Goal: Task Accomplishment & Management: Complete application form

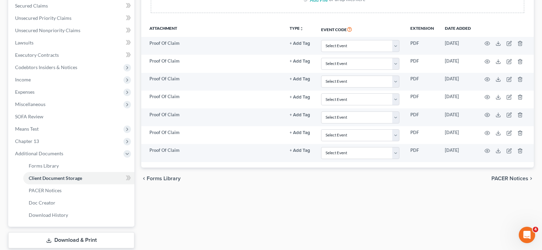
scroll to position [145, 0]
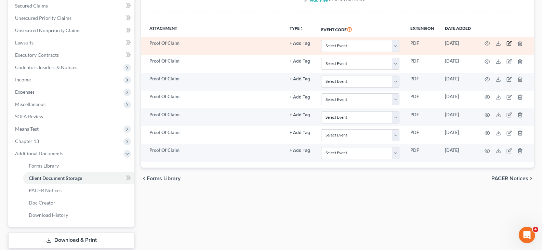
click at [507, 43] on icon "button" at bounding box center [508, 43] width 5 height 5
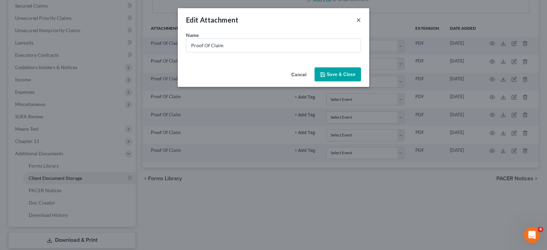
click at [358, 19] on button "×" at bounding box center [358, 20] width 5 height 8
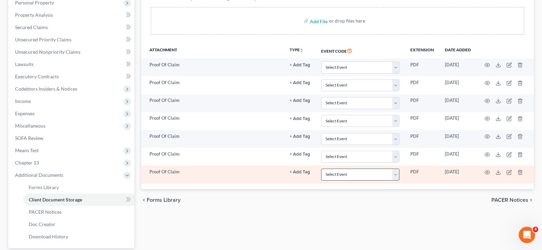
scroll to position [128, 0]
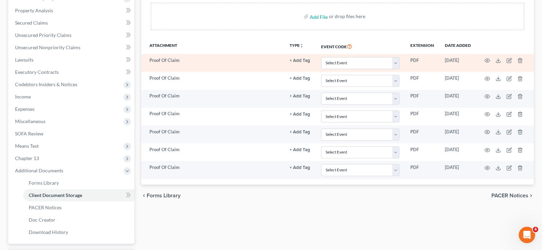
click at [297, 60] on button "+ Add Tag" at bounding box center [299, 60] width 21 height 4
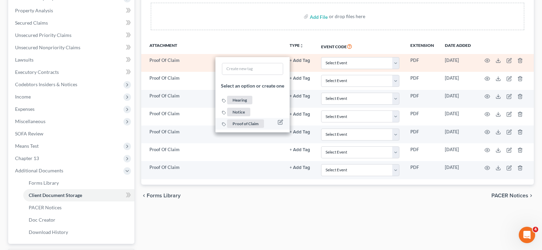
click at [257, 124] on span "Proof of Claim" at bounding box center [245, 123] width 37 height 9
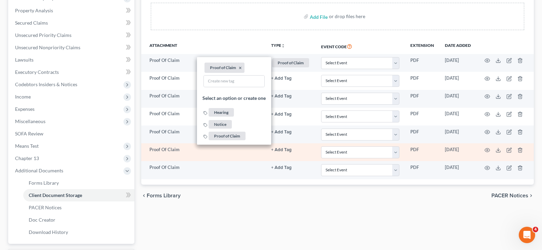
click at [244, 156] on td "Proof Of Claim" at bounding box center [203, 152] width 124 height 18
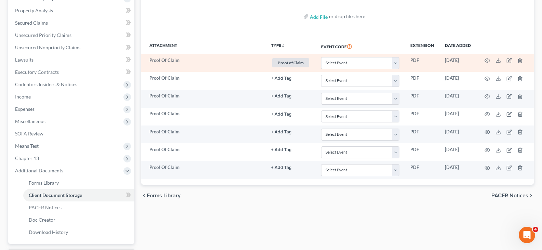
click at [413, 59] on td "PDF" at bounding box center [422, 63] width 35 height 18
drag, startPoint x: 456, startPoint y: 62, endPoint x: 494, endPoint y: 62, distance: 37.2
click at [457, 62] on td "[DATE]" at bounding box center [457, 63] width 37 height 18
click at [487, 60] on icon "button" at bounding box center [486, 60] width 5 height 5
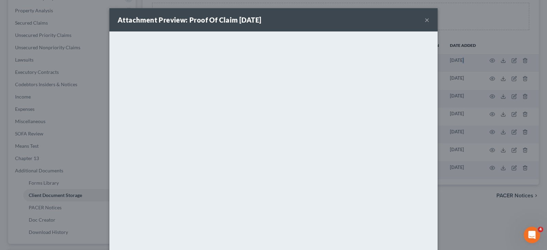
click at [424, 22] on button "×" at bounding box center [426, 20] width 5 height 8
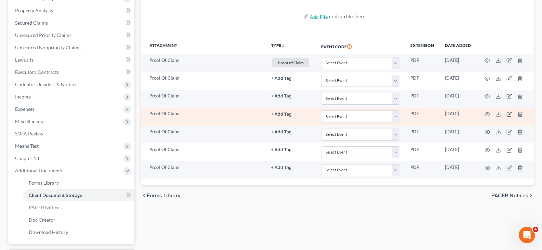
drag, startPoint x: 235, startPoint y: 191, endPoint x: 210, endPoint y: 118, distance: 76.6
click at [235, 190] on div "chevron_left Forms Library PACER Notices chevron_right" at bounding box center [337, 196] width 392 height 22
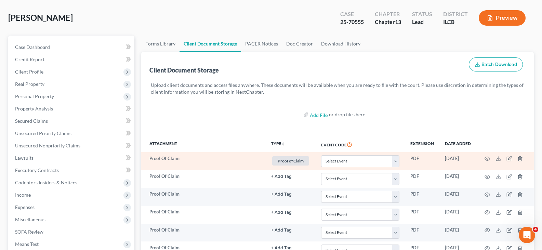
scroll to position [26, 0]
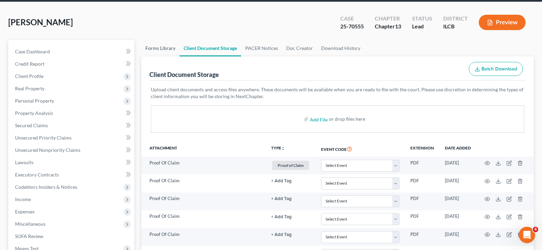
click at [156, 47] on link "Forms Library" at bounding box center [160, 48] width 38 height 16
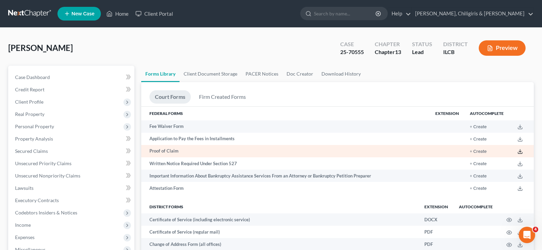
click at [519, 152] on polyline at bounding box center [520, 151] width 2 height 1
click at [483, 150] on button "+ Create" at bounding box center [477, 151] width 17 height 4
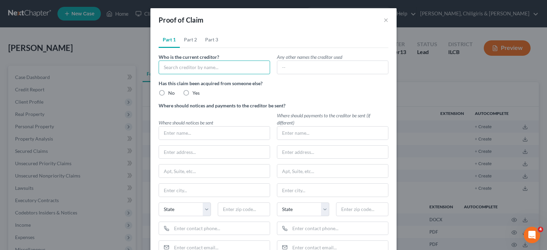
click at [171, 66] on input "text" at bounding box center [214, 67] width 111 height 14
type input "Great Rivers Capital"
click at [168, 94] on label "No" at bounding box center [171, 93] width 6 height 7
click at [171, 94] on input "No" at bounding box center [173, 92] width 4 height 4
radio input "true"
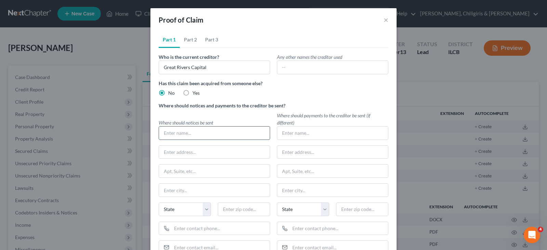
click at [176, 131] on input "text" at bounding box center [214, 132] width 111 height 13
type input "G"
type input "Great Rivers Capital"
type input "[STREET_ADDRESS]"
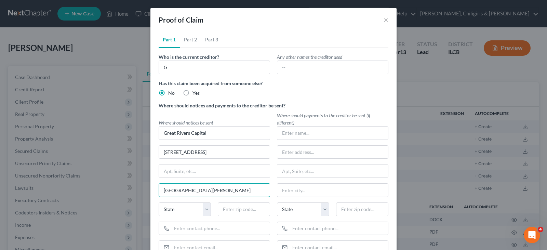
type input "[GEOGRAPHIC_DATA][PERSON_NAME]"
select select "26"
type input "63106"
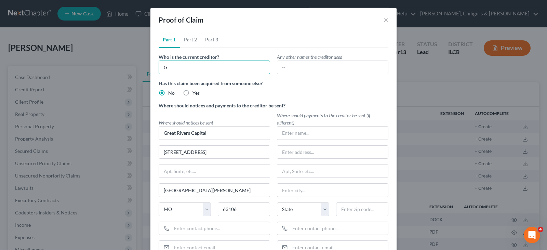
type input "Saint Louis"
click at [172, 69] on input "G" at bounding box center [214, 67] width 111 height 14
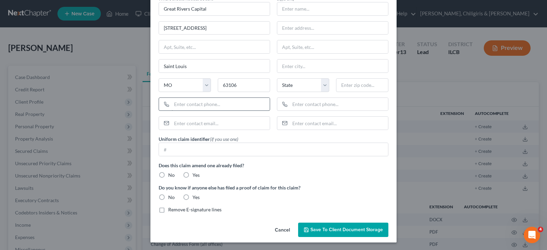
scroll to position [125, 0]
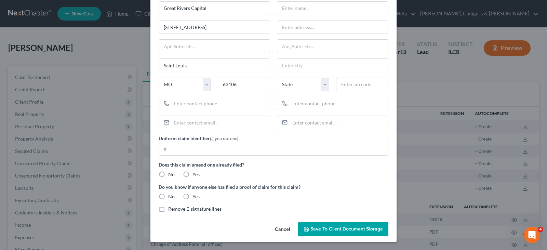
type input "Great Rivers Capital"
click at [168, 174] on label "No" at bounding box center [171, 174] width 6 height 7
click at [171, 174] on input "No" at bounding box center [173, 173] width 4 height 4
radio input "true"
click at [168, 196] on label "No" at bounding box center [171, 196] width 6 height 7
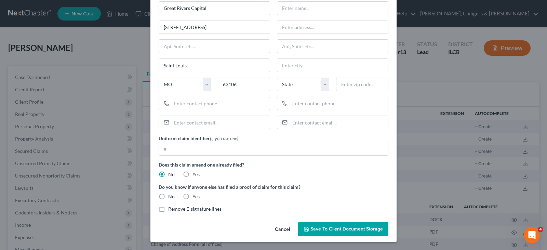
click at [171, 196] on input "No" at bounding box center [173, 195] width 4 height 4
radio input "true"
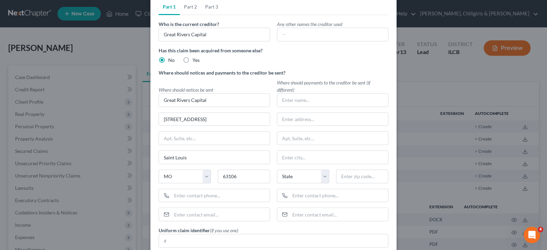
scroll to position [0, 0]
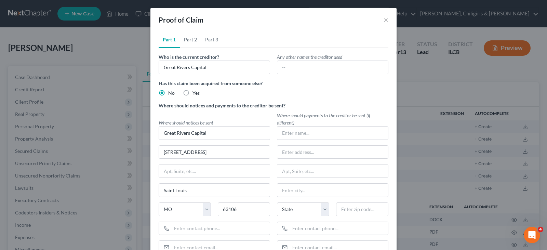
click at [186, 40] on link "Part 2" at bounding box center [190, 39] width 21 height 16
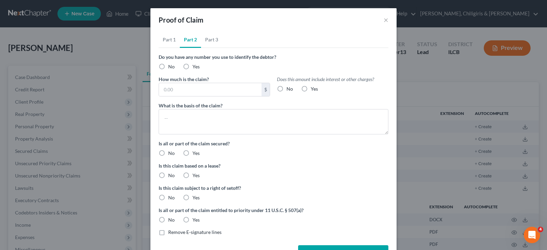
click at [168, 68] on label "No" at bounding box center [171, 66] width 6 height 7
click at [171, 68] on input "No" at bounding box center [173, 65] width 4 height 4
radio input "true"
click at [171, 90] on input "text" at bounding box center [210, 89] width 103 height 13
type input "25,770.13"
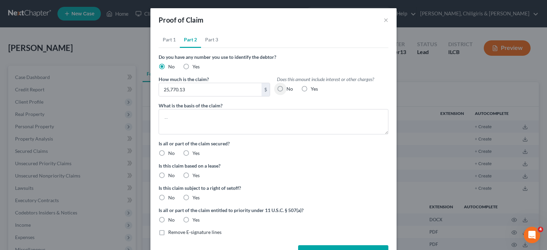
click at [311, 87] on label "Yes" at bounding box center [314, 88] width 7 height 7
click at [313, 87] on input "Yes" at bounding box center [315, 87] width 4 height 4
radio input "true"
click at [219, 100] on div "How much is the claim? 25,770.13 $ Does this amount include interest or other c…" at bounding box center [273, 89] width 236 height 26
click at [218, 117] on textarea at bounding box center [274, 121] width 230 height 25
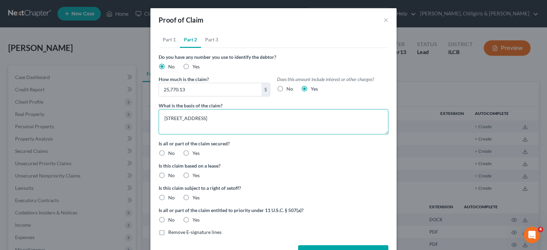
type textarea "[STREET_ADDRESS]"
click at [192, 154] on label "Yes" at bounding box center [195, 153] width 7 height 7
click at [195, 154] on input "Yes" at bounding box center [197, 152] width 4 height 4
radio input "true"
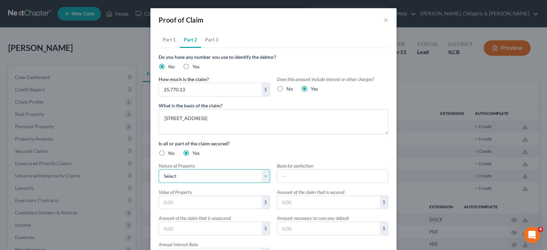
click at [178, 181] on select "Select Real Estate Motor Vehicle Other" at bounding box center [214, 176] width 111 height 14
select select "0"
click at [159, 169] on select "Select Real Estate Motor Vehicle Other" at bounding box center [214, 176] width 111 height 14
click at [200, 202] on input "text" at bounding box center [210, 202] width 103 height 13
type input "77,565.00"
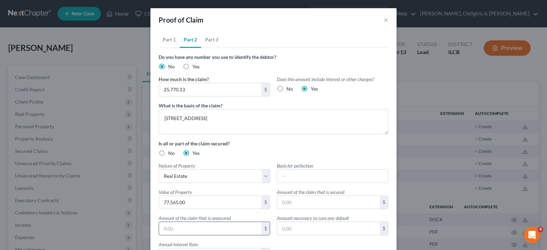
click at [204, 227] on input "text" at bounding box center [210, 228] width 103 height 13
drag, startPoint x: 284, startPoint y: 201, endPoint x: 295, endPoint y: 177, distance: 26.0
click at [284, 201] on input "text" at bounding box center [328, 202] width 103 height 13
type input "25,770.13"
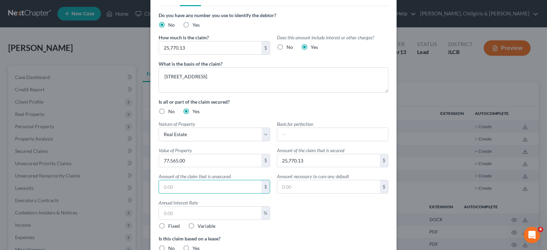
scroll to position [43, 0]
click at [225, 213] on input "text" at bounding box center [210, 211] width 102 height 13
type input "10"
click at [168, 225] on label "Fixed" at bounding box center [174, 224] width 12 height 7
click at [171, 225] on input "Fixed" at bounding box center [173, 223] width 4 height 4
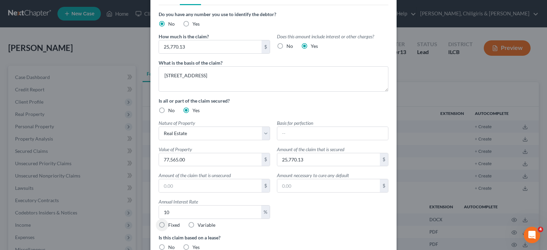
radio input "true"
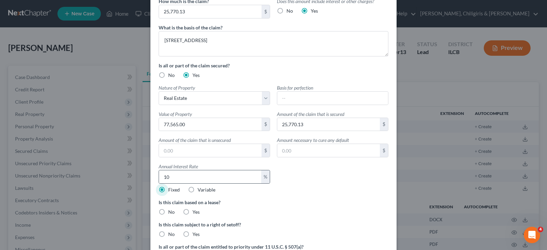
scroll to position [85, 0]
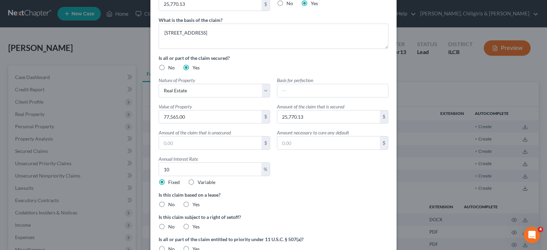
click at [168, 203] on label "No" at bounding box center [171, 204] width 6 height 7
click at [171, 203] on input "No" at bounding box center [173, 203] width 4 height 4
radio input "true"
click at [168, 226] on label "No" at bounding box center [171, 226] width 6 height 7
click at [171, 226] on input "No" at bounding box center [173, 225] width 4 height 4
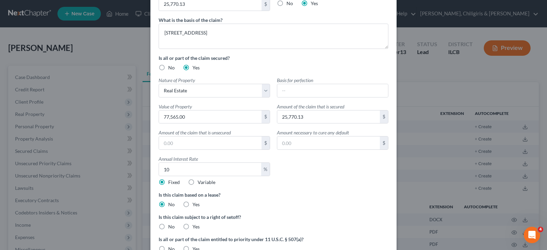
radio input "true"
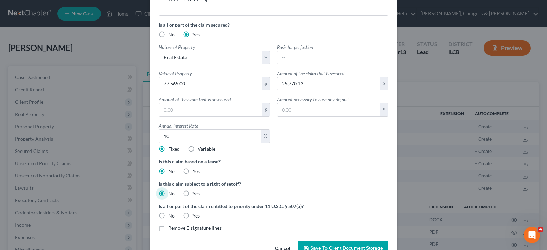
scroll to position [120, 0]
click at [168, 216] on label "No" at bounding box center [171, 214] width 6 height 7
click at [171, 216] on input "No" at bounding box center [173, 213] width 4 height 4
radio input "true"
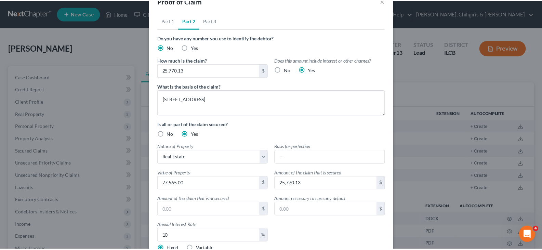
scroll to position [0, 0]
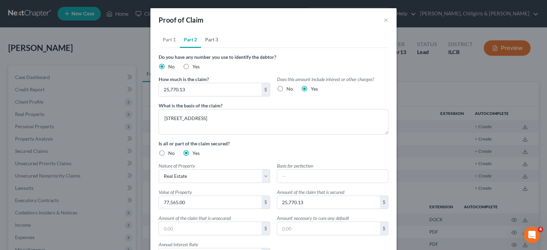
click at [207, 41] on link "Part 3" at bounding box center [211, 39] width 21 height 16
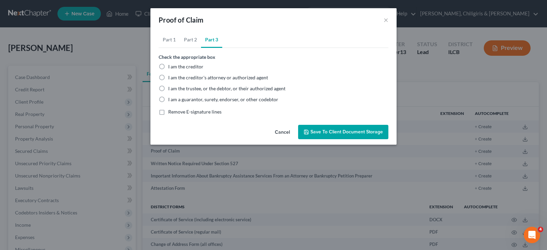
click at [168, 87] on label "I am the trustee, or the debtor, or their authorized agent" at bounding box center [226, 88] width 117 height 7
click at [171, 87] on input "I am the trustee, or the debtor, or their authorized agent" at bounding box center [173, 87] width 4 height 4
radio input "true"
click at [309, 131] on icon "button" at bounding box center [305, 131] width 5 height 5
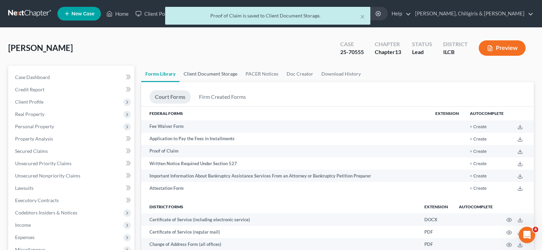
click at [218, 72] on link "Client Document Storage" at bounding box center [210, 74] width 62 height 16
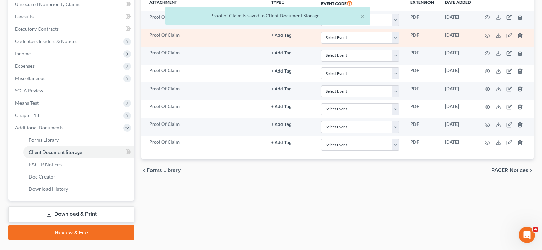
scroll to position [187, 0]
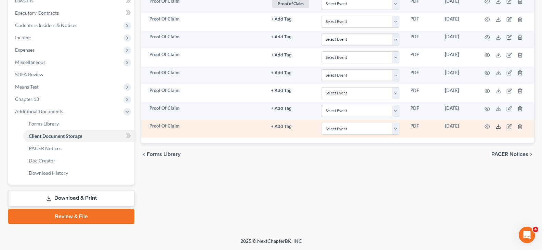
click at [496, 127] on icon at bounding box center [497, 126] width 5 height 5
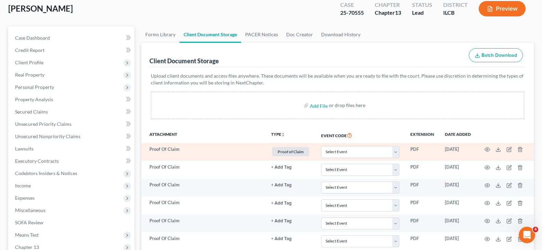
scroll to position [16, 0]
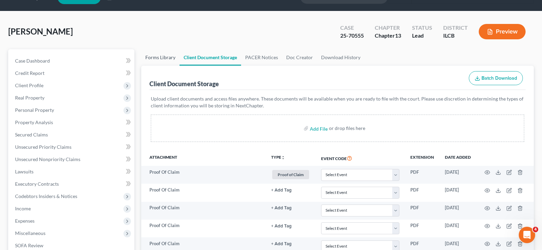
drag, startPoint x: 155, startPoint y: 60, endPoint x: 166, endPoint y: 64, distance: 11.2
click at [155, 60] on link "Forms Library" at bounding box center [160, 57] width 38 height 16
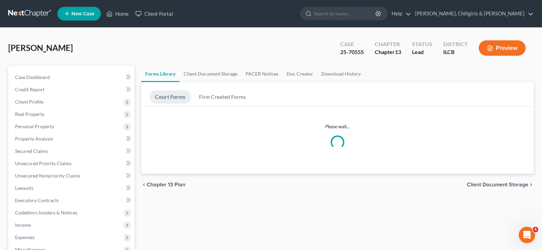
click at [164, 59] on div "[PERSON_NAME] Upgraded Case 25-70555 Chapter Chapter 13 Status Lead District IL…" at bounding box center [270, 51] width 525 height 30
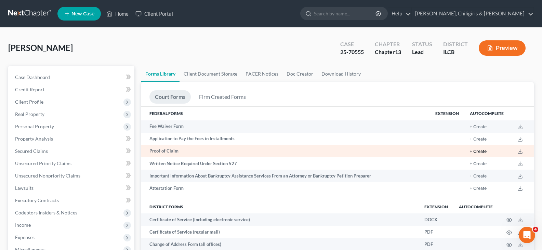
click at [473, 152] on button "+ Create" at bounding box center [477, 151] width 17 height 4
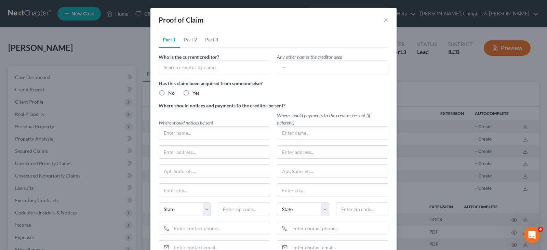
click at [202, 80] on label "Has this claim been acquired from someone else?" at bounding box center [274, 83] width 230 height 7
click at [202, 69] on input "text" at bounding box center [214, 67] width 111 height 14
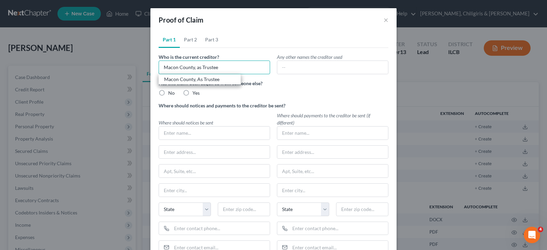
type input "Macon County, as Trustee"
drag, startPoint x: 159, startPoint y: 91, endPoint x: 161, endPoint y: 102, distance: 11.8
click at [168, 91] on label "No" at bounding box center [171, 93] width 6 height 7
click at [171, 91] on input "No" at bounding box center [173, 92] width 4 height 4
radio input "true"
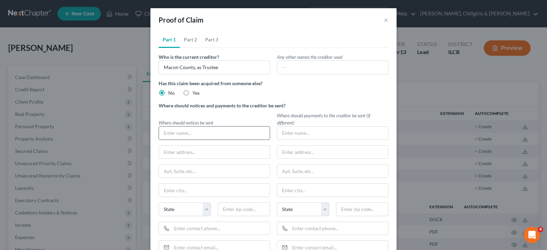
click at [172, 132] on input "text" at bounding box center [214, 132] width 111 height 13
type input "M"
type input "Macon County, as Trustee"
click at [175, 64] on input "M" at bounding box center [214, 67] width 111 height 14
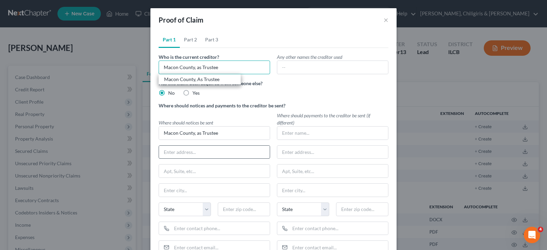
type input "Macon County, as Trustee"
click at [165, 154] on input "text" at bounding box center [214, 152] width 111 height 13
drag, startPoint x: 162, startPoint y: 134, endPoint x: 222, endPoint y: 139, distance: 60.6
click at [222, 139] on input "Macon County, as Trustee" at bounding box center [214, 132] width 111 height 13
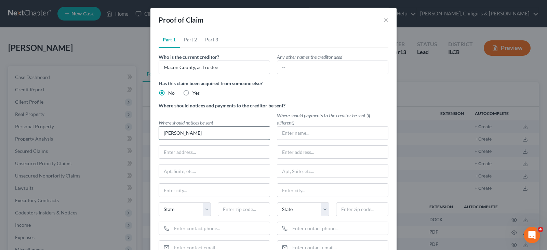
type input "[PERSON_NAME]"
type input "[PERSON_NAME] & Associates, In"
click at [224, 131] on input "[PERSON_NAME]" at bounding box center [214, 132] width 111 height 13
type input "[PERSON_NAME], [PERSON_NAME] & Associates"
type input "[STREET_ADDRESS][PERSON_NAME]"
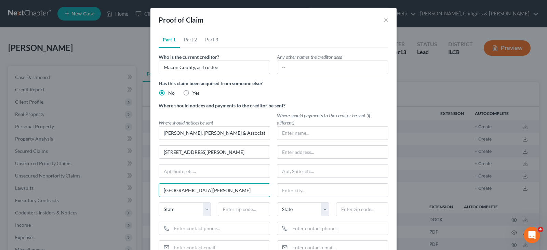
type input "[GEOGRAPHIC_DATA][PERSON_NAME]"
select select "26"
type input "62025"
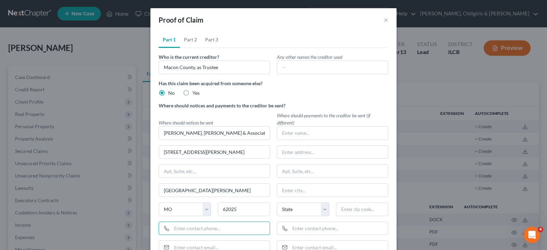
type input "[GEOGRAPHIC_DATA]"
select select "14"
click at [196, 173] on input "text" at bounding box center [214, 170] width 111 height 13
click at [188, 230] on input "text" at bounding box center [221, 228] width 98 height 13
type input "[PHONE_NUMBER]"
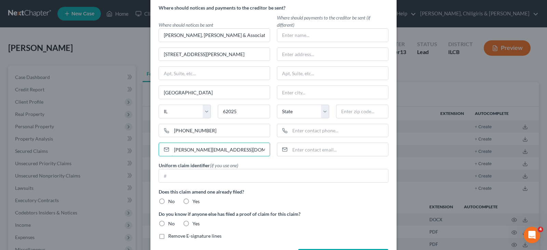
scroll to position [115, 0]
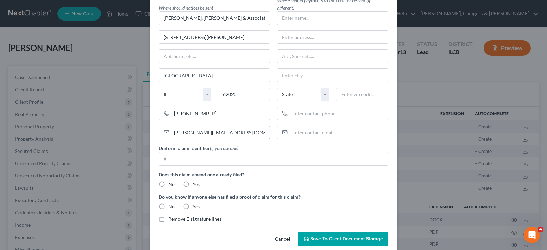
type input "[PERSON_NAME][EMAIL_ADDRESS][DOMAIN_NAME]"
click at [168, 185] on label "No" at bounding box center [171, 184] width 6 height 7
click at [171, 185] on input "No" at bounding box center [173, 183] width 4 height 4
radio input "true"
click at [168, 205] on label "No" at bounding box center [171, 206] width 6 height 7
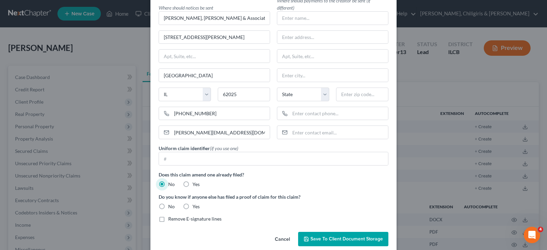
click at [171, 205] on input "No" at bounding box center [173, 205] width 4 height 4
radio input "true"
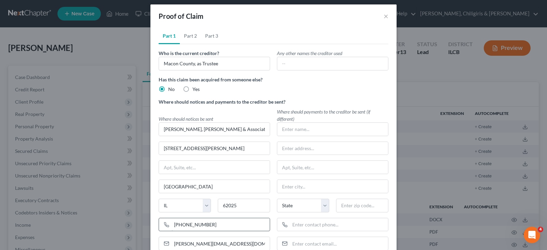
scroll to position [0, 0]
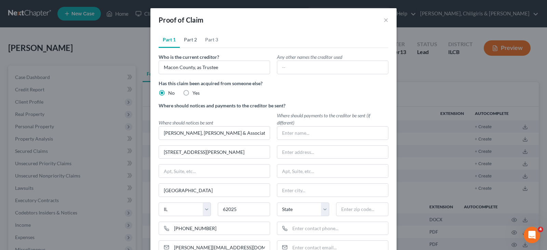
click at [189, 40] on link "Part 2" at bounding box center [190, 39] width 21 height 16
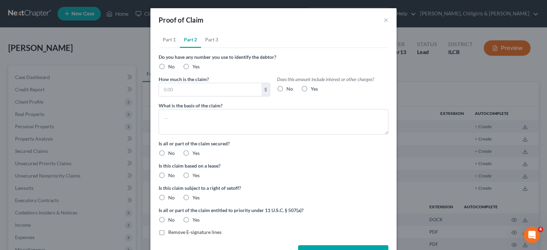
click at [168, 66] on label "No" at bounding box center [171, 66] width 6 height 7
click at [171, 66] on input "No" at bounding box center [173, 65] width 4 height 4
radio input "true"
click at [169, 88] on input "text" at bounding box center [210, 89] width 103 height 13
type input "17,754.57"
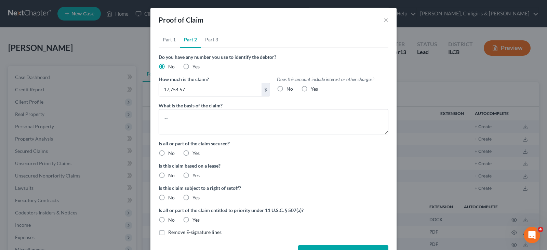
click at [286, 87] on label "No" at bounding box center [289, 88] width 6 height 7
click at [289, 87] on input "No" at bounding box center [291, 87] width 4 height 4
radio input "true"
click at [190, 115] on textarea at bounding box center [274, 121] width 230 height 25
click at [173, 41] on link "Part 1" at bounding box center [169, 39] width 21 height 16
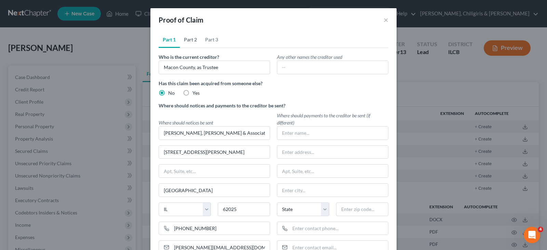
click at [186, 38] on link "Part 2" at bounding box center [190, 39] width 21 height 16
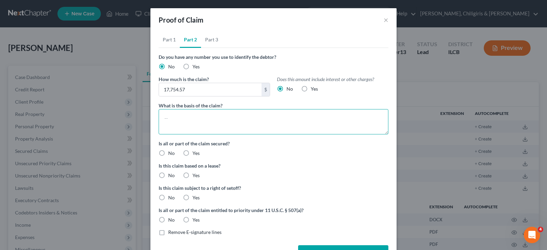
click at [204, 119] on textarea at bounding box center [274, 121] width 230 height 25
drag, startPoint x: 204, startPoint y: 119, endPoint x: 224, endPoint y: 100, distance: 27.6
click at [204, 119] on textarea "Real estate tax arrerage - [STREET_ADDRESS]" at bounding box center [274, 121] width 230 height 25
type textarea "Real estate tax arrearage - [STREET_ADDRESS]"
click at [192, 153] on label "Yes" at bounding box center [195, 153] width 7 height 7
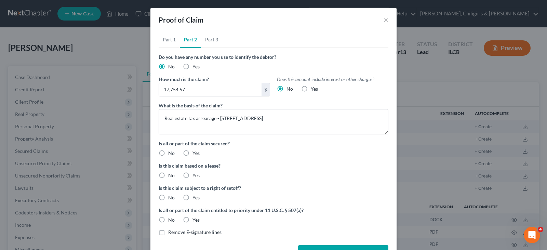
click at [195, 153] on input "Yes" at bounding box center [197, 152] width 4 height 4
radio input "true"
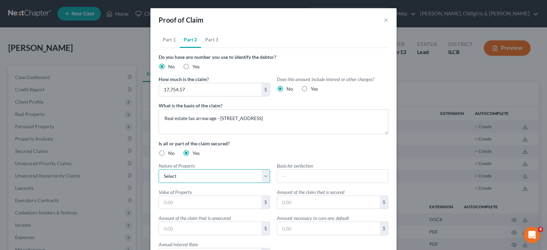
click at [183, 174] on select "Select Real Estate Motor Vehicle Other" at bounding box center [214, 176] width 111 height 14
select select "0"
click at [159, 169] on select "Select Real Estate Motor Vehicle Other" at bounding box center [214, 176] width 111 height 14
click at [187, 201] on input "text" at bounding box center [210, 202] width 103 height 13
type input "17,565"
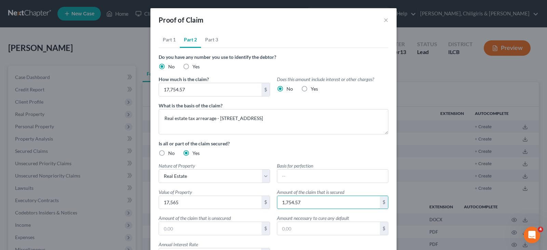
type input "1,754.57"
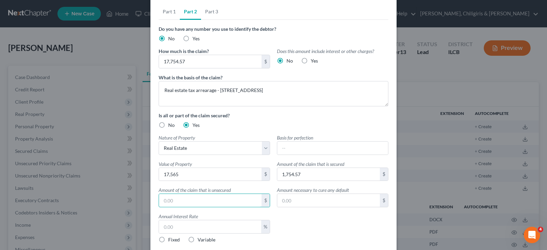
scroll to position [43, 0]
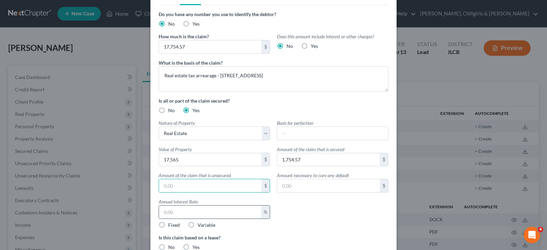
click at [182, 213] on input "text" at bounding box center [210, 211] width 102 height 13
type input "12"
click at [168, 225] on label "Fixed" at bounding box center [174, 224] width 12 height 7
click at [171, 225] on input "Fixed" at bounding box center [173, 223] width 4 height 4
radio input "true"
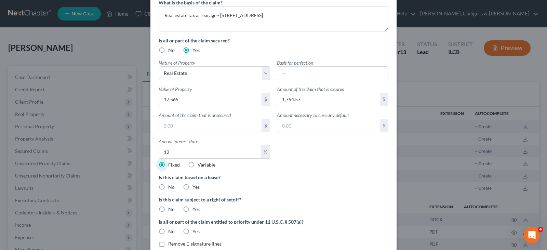
scroll to position [111, 0]
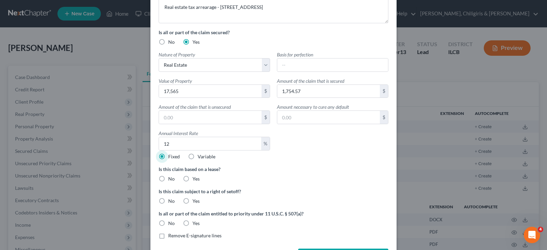
click at [168, 179] on label "No" at bounding box center [171, 178] width 6 height 7
click at [171, 179] on input "No" at bounding box center [173, 177] width 4 height 4
radio input "true"
click at [168, 201] on label "No" at bounding box center [171, 200] width 6 height 7
click at [171, 201] on input "No" at bounding box center [173, 199] width 4 height 4
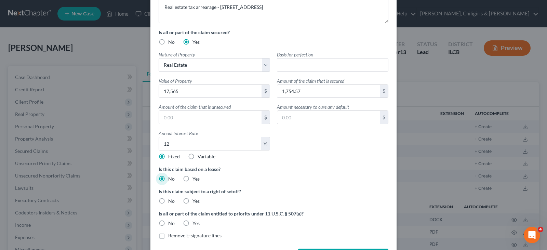
radio input "true"
click at [168, 222] on label "No" at bounding box center [171, 223] width 6 height 7
click at [171, 222] on input "No" at bounding box center [173, 222] width 4 height 4
radio input "true"
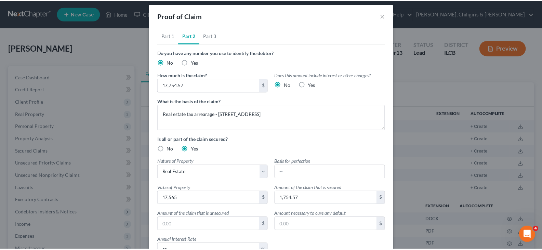
scroll to position [0, 0]
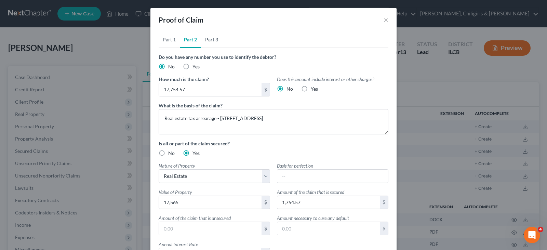
click at [210, 41] on link "Part 3" at bounding box center [211, 39] width 21 height 16
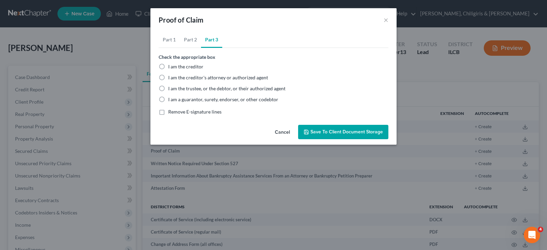
click at [168, 89] on label "I am the trustee, or the debtor, or their authorized agent" at bounding box center [226, 88] width 117 height 7
click at [171, 89] on input "I am the trustee, or the debtor, or their authorized agent" at bounding box center [173, 87] width 4 height 4
radio input "true"
click at [323, 133] on span "Save to Client Document Storage" at bounding box center [346, 132] width 72 height 6
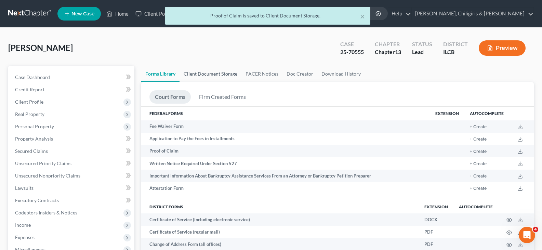
click at [206, 73] on link "Client Document Storage" at bounding box center [210, 74] width 62 height 16
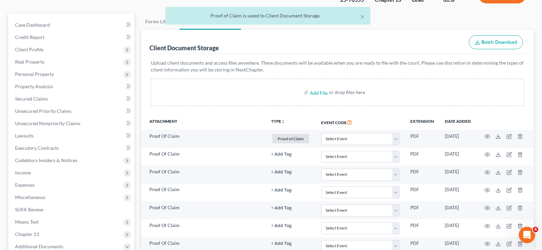
scroll to position [187, 0]
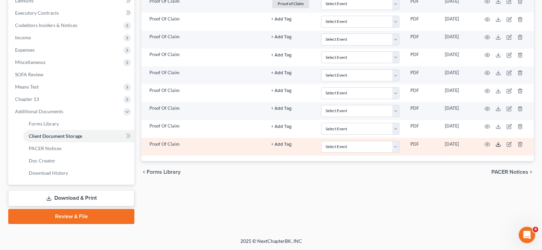
click at [497, 146] on icon at bounding box center [497, 143] width 5 height 5
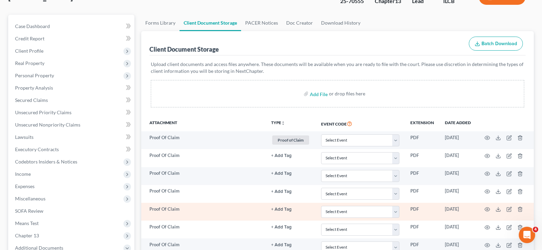
scroll to position [51, 0]
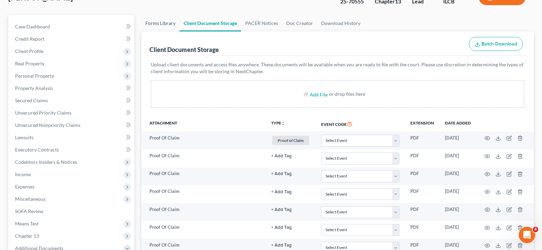
click at [154, 25] on link "Forms Library" at bounding box center [160, 23] width 38 height 16
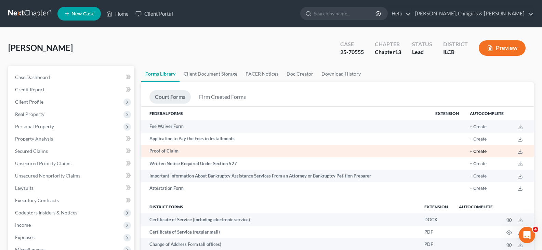
click at [482, 153] on button "+ Create" at bounding box center [477, 151] width 17 height 4
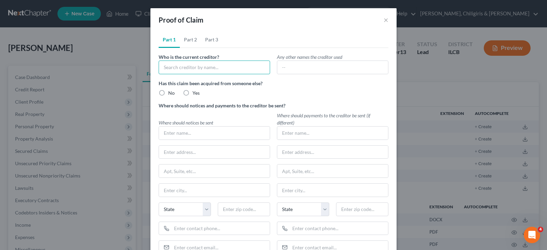
drag, startPoint x: 225, startPoint y: 68, endPoint x: 228, endPoint y: 58, distance: 9.8
click at [225, 67] on input "text" at bounding box center [214, 67] width 111 height 14
type input "Macon County, as Trustee"
click at [168, 92] on label "No" at bounding box center [171, 93] width 6 height 7
click at [171, 92] on input "No" at bounding box center [173, 92] width 4 height 4
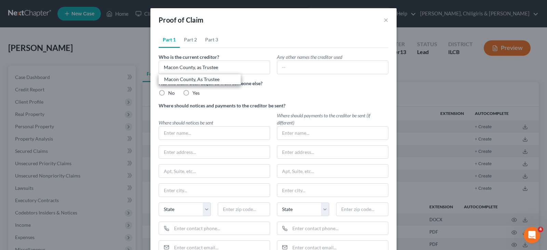
radio input "true"
click at [175, 132] on input "text" at bounding box center [214, 132] width 111 height 13
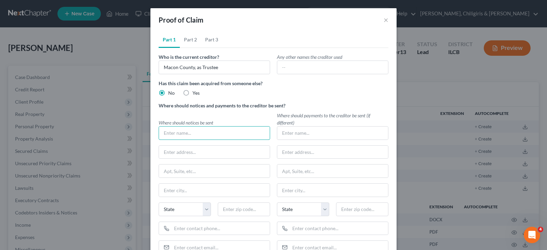
type input "N"
type input "[PERSON_NAME], [PERSON_NAME] & Associates"
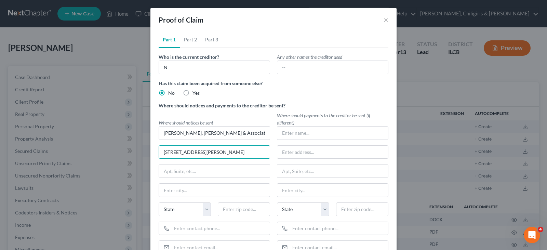
type input "[STREET_ADDRESS][PERSON_NAME]"
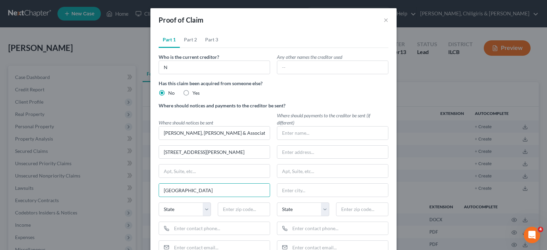
type input "[GEOGRAPHIC_DATA]"
select select "14"
type input "62025"
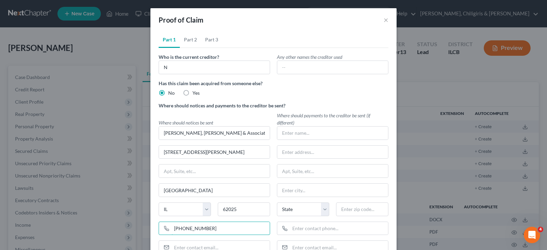
type input "[PHONE_NUMBER]"
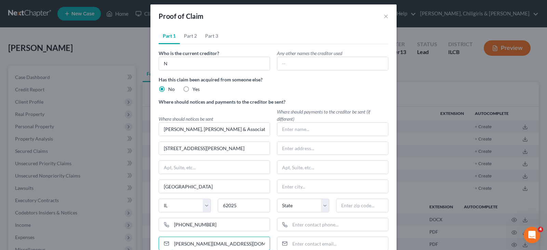
type input "[PERSON_NAME][EMAIL_ADDRESS][DOMAIN_NAME]"
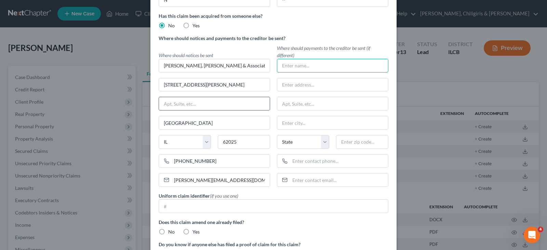
scroll to position [81, 0]
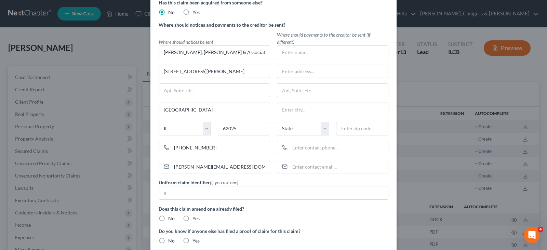
click at [168, 217] on label "No" at bounding box center [171, 218] width 6 height 7
click at [171, 217] on input "No" at bounding box center [173, 217] width 4 height 4
radio input "true"
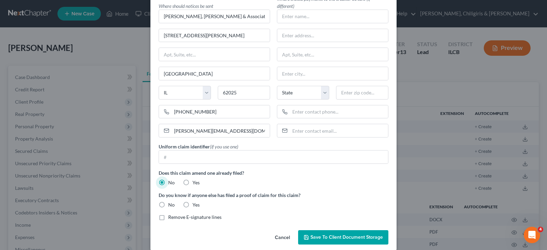
scroll to position [123, 0]
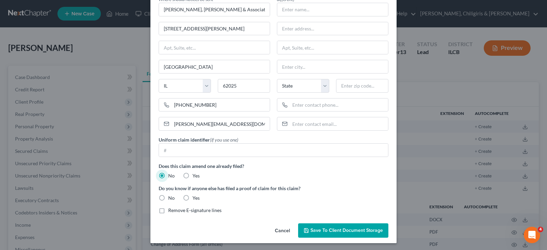
click at [168, 198] on label "No" at bounding box center [171, 197] width 6 height 7
click at [171, 198] on input "No" at bounding box center [173, 196] width 4 height 4
radio input "true"
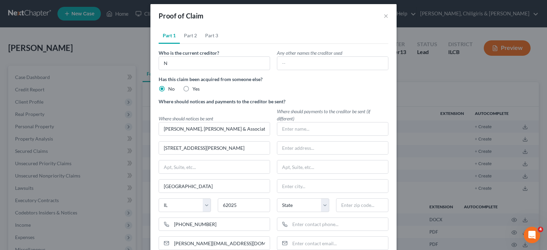
scroll to position [0, 0]
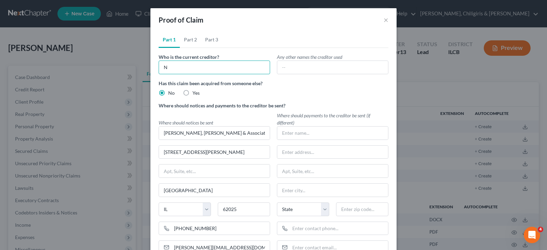
click at [175, 69] on input "N" at bounding box center [214, 67] width 111 height 14
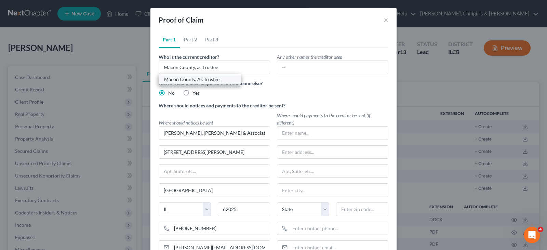
drag, startPoint x: 193, startPoint y: 80, endPoint x: 203, endPoint y: 74, distance: 11.2
click at [193, 80] on div "Macon County, As Trustee" at bounding box center [199, 79] width 71 height 7
type input "Macon County, As Trustee"
radio input "false"
type input "Macon County, As Trustee"
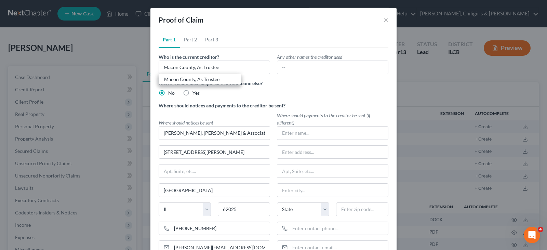
type input "[STREET_ADDRESS]"
type input "Decatur"
type input "62523"
radio input "false"
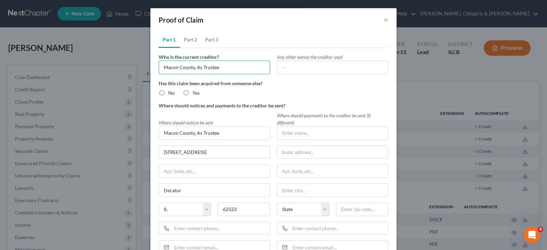
click at [225, 65] on input "Macon County, As Trustee" at bounding box center [214, 67] width 111 height 14
click at [168, 93] on label "No" at bounding box center [171, 93] width 6 height 7
click at [171, 93] on input "No" at bounding box center [173, 92] width 4 height 4
radio input "true"
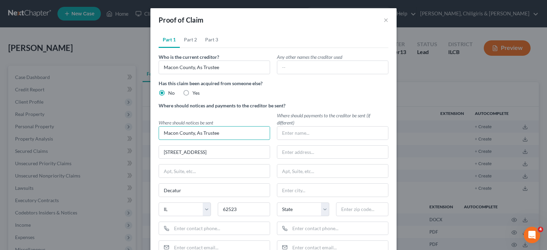
drag, startPoint x: 159, startPoint y: 132, endPoint x: 241, endPoint y: 141, distance: 82.5
click at [241, 141] on div "Where should notices be sent [GEOGRAPHIC_DATA], As Trustee [STREET_ADDRESS] [GE…" at bounding box center [214, 189] width 118 height 140
type input "[PERSON_NAME], [PERSON_NAME] & Assoc"
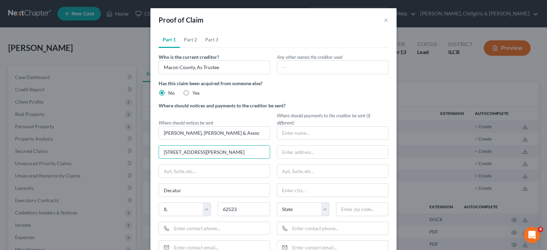
type input "[STREET_ADDRESS][PERSON_NAME]"
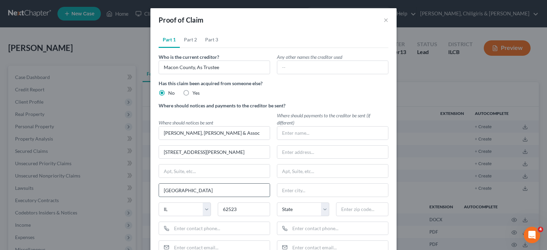
type input "[GEOGRAPHIC_DATA]"
type input "62025"
type input "[PHONE_NUMBER]"
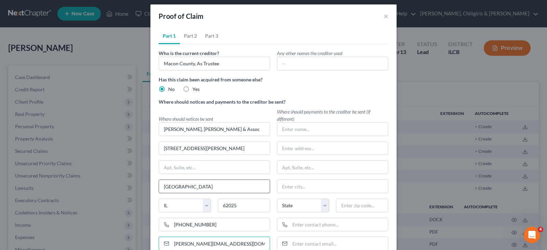
type input "[PERSON_NAME][EMAIL_ADDRESS][DOMAIN_NAME]"
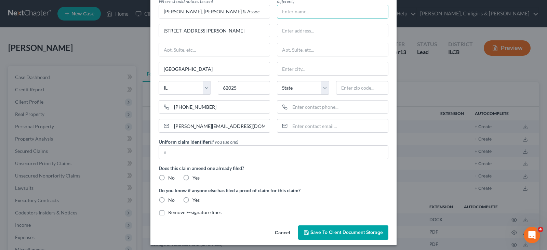
scroll to position [125, 0]
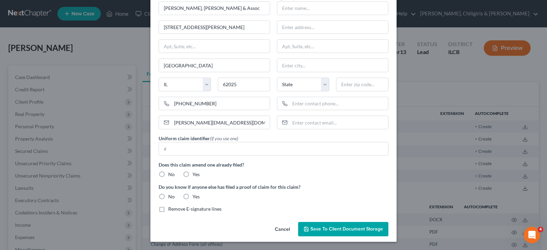
click at [168, 172] on label "No" at bounding box center [171, 174] width 6 height 7
click at [171, 172] on input "No" at bounding box center [173, 173] width 4 height 4
radio input "true"
click at [168, 195] on label "No" at bounding box center [171, 196] width 6 height 7
click at [171, 195] on input "No" at bounding box center [173, 195] width 4 height 4
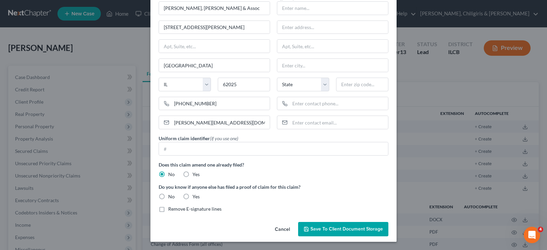
radio input "true"
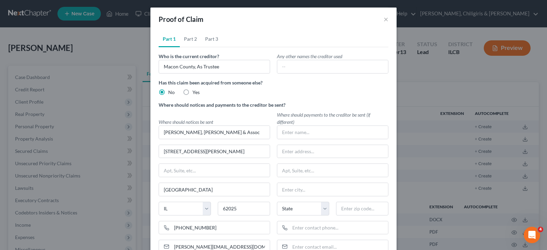
scroll to position [0, 0]
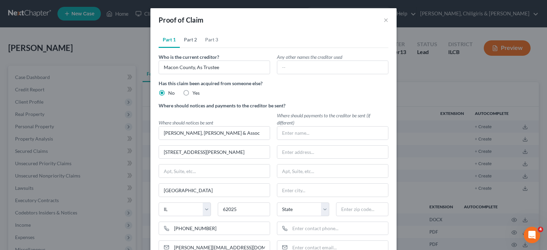
click at [189, 40] on link "Part 2" at bounding box center [190, 39] width 21 height 16
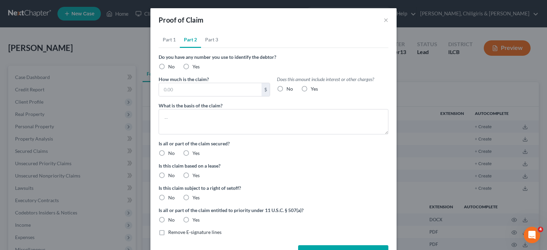
click at [168, 67] on label "No" at bounding box center [171, 66] width 6 height 7
click at [171, 67] on input "No" at bounding box center [173, 65] width 4 height 4
radio input "true"
click at [168, 89] on input "text" at bounding box center [210, 89] width 103 height 13
type input "3,312.38"
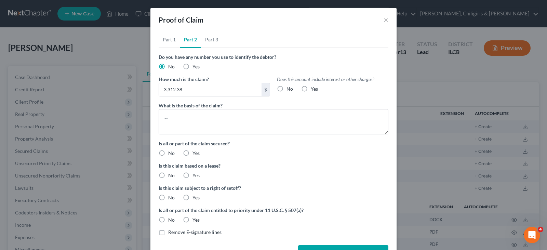
click at [286, 88] on label "No" at bounding box center [289, 88] width 6 height 7
click at [289, 88] on input "No" at bounding box center [291, 87] width 4 height 4
radio input "true"
click at [249, 113] on textarea at bounding box center [274, 121] width 230 height 25
type textarea "Real estate tax arrearage - [STREET_ADDRESS]"
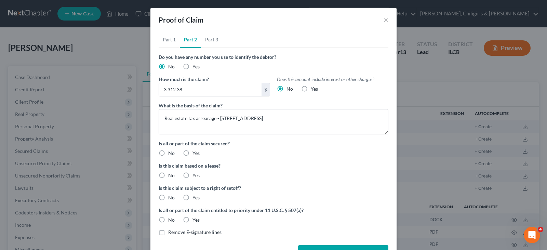
click at [192, 152] on label "Yes" at bounding box center [195, 153] width 7 height 7
click at [195, 152] on input "Yes" at bounding box center [197, 152] width 4 height 4
radio input "true"
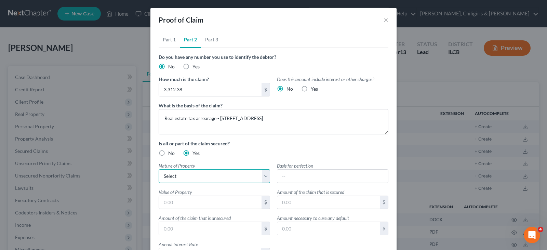
drag, startPoint x: 187, startPoint y: 174, endPoint x: 187, endPoint y: 180, distance: 6.5
click at [187, 174] on select "Select Real Estate Motor Vehicle Other" at bounding box center [214, 176] width 111 height 14
select select "0"
click at [159, 169] on select "Select Real Estate Motor Vehicle Other" at bounding box center [214, 176] width 111 height 14
click at [208, 203] on input "text" at bounding box center [210, 202] width 103 height 13
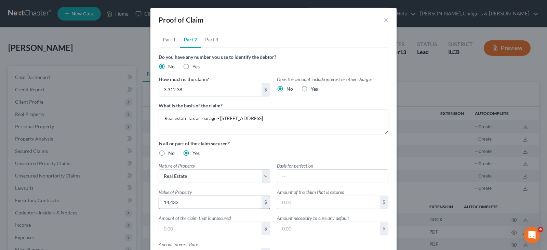
type input "14,433"
type input "2,957.48"
type input "354.9"
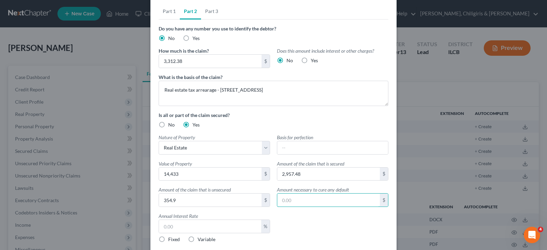
scroll to position [34, 0]
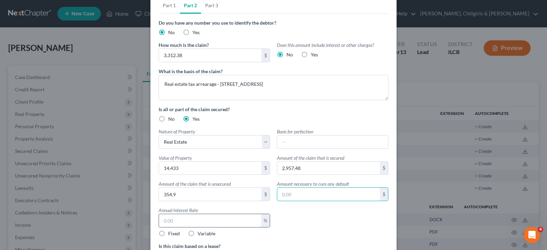
click at [208, 218] on input "text" at bounding box center [210, 220] width 102 height 13
type input "12"
click at [168, 232] on label "Fixed" at bounding box center [174, 233] width 12 height 7
click at [171, 232] on input "Fixed" at bounding box center [173, 232] width 4 height 4
radio input "true"
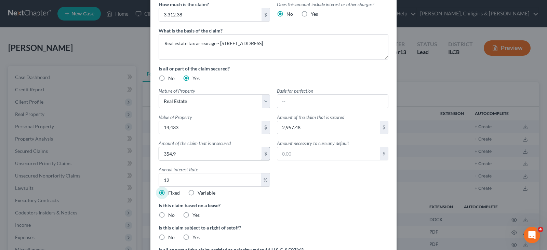
scroll to position [138, 0]
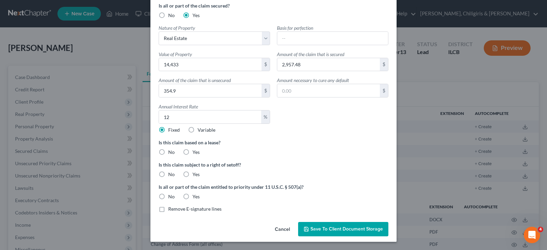
click at [168, 152] on label "No" at bounding box center [171, 152] width 6 height 7
click at [171, 152] on input "No" at bounding box center [173, 151] width 4 height 4
radio input "true"
click at [168, 175] on label "No" at bounding box center [171, 174] width 6 height 7
click at [171, 175] on input "No" at bounding box center [173, 173] width 4 height 4
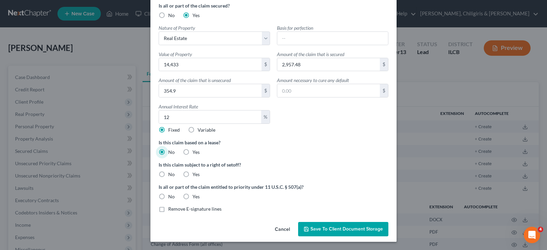
radio input "true"
click at [168, 195] on label "No" at bounding box center [171, 196] width 6 height 7
click at [171, 195] on input "No" at bounding box center [173, 195] width 4 height 4
radio input "true"
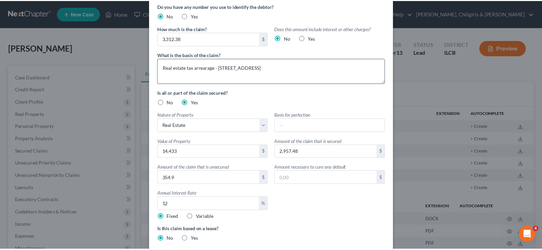
scroll to position [0, 0]
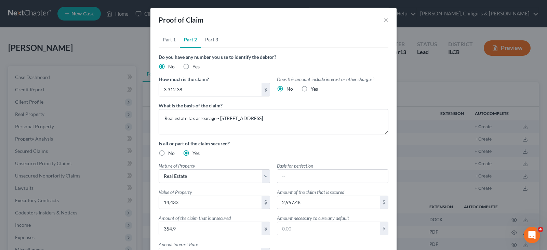
drag, startPoint x: 210, startPoint y: 40, endPoint x: 218, endPoint y: 64, distance: 25.3
click at [210, 40] on link "Part 3" at bounding box center [211, 39] width 21 height 16
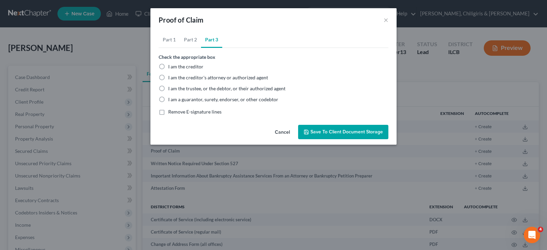
click at [168, 89] on label "I am the trustee, or the debtor, or their authorized agent" at bounding box center [226, 88] width 117 height 7
click at [171, 89] on input "I am the trustee, or the debtor, or their authorized agent" at bounding box center [173, 87] width 4 height 4
radio input "true"
click at [314, 131] on span "Save to Client Document Storage" at bounding box center [346, 132] width 72 height 6
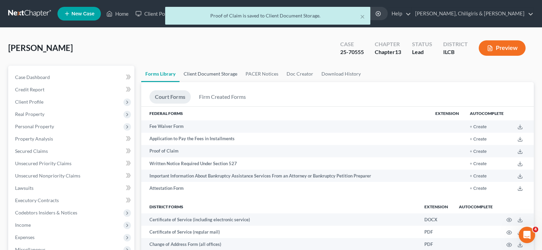
click at [218, 75] on link "Client Document Storage" at bounding box center [210, 74] width 62 height 16
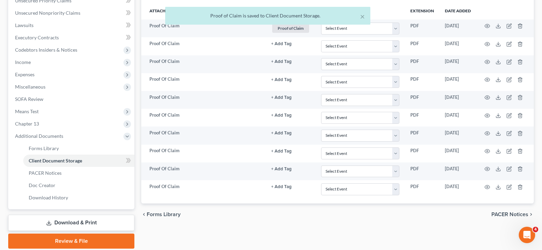
scroll to position [177, 0]
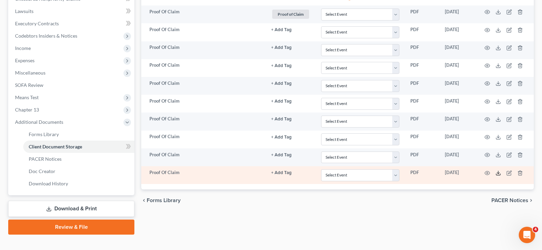
click at [498, 174] on icon at bounding box center [497, 172] width 5 height 5
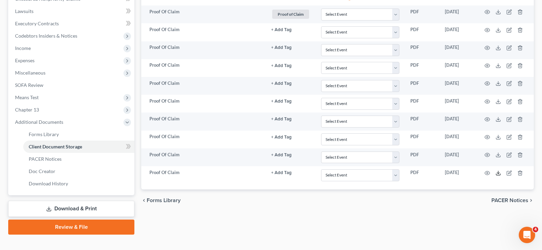
scroll to position [187, 0]
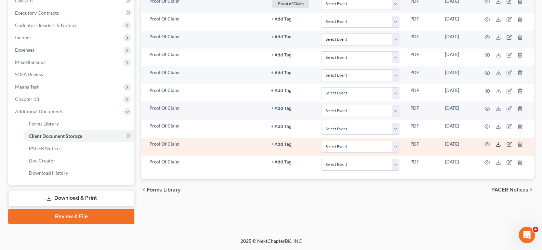
click at [496, 145] on icon at bounding box center [497, 143] width 5 height 5
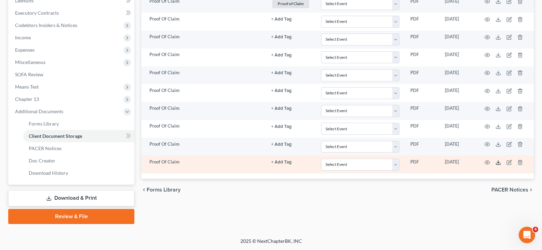
click at [497, 163] on icon at bounding box center [497, 162] width 5 height 5
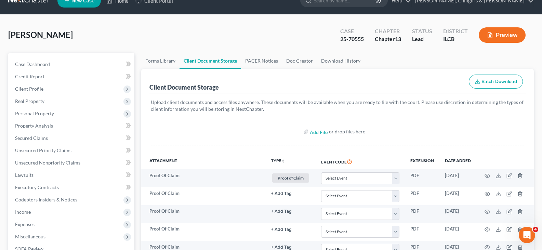
scroll to position [8, 0]
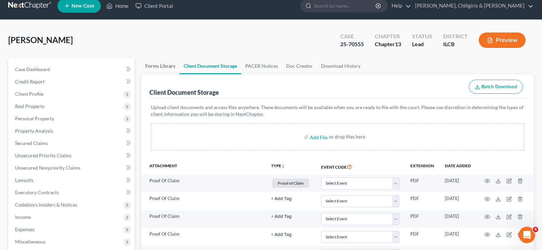
click at [164, 68] on link "Forms Library" at bounding box center [160, 66] width 38 height 16
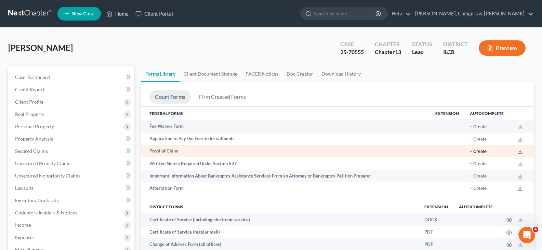
click at [481, 152] on button "+ Create" at bounding box center [477, 151] width 17 height 4
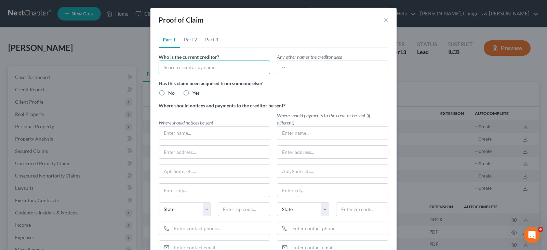
click at [165, 69] on input "text" at bounding box center [214, 67] width 111 height 14
type input "Macon County, as Trustee"
click at [168, 93] on label "No" at bounding box center [171, 93] width 6 height 7
click at [171, 93] on input "No" at bounding box center [173, 92] width 4 height 4
radio input "true"
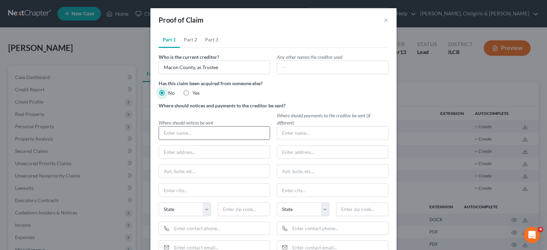
click at [170, 134] on input "text" at bounding box center [214, 132] width 111 height 13
type input "N"
type input "[PERSON_NAME], [PERSON_NAME] & Assoc"
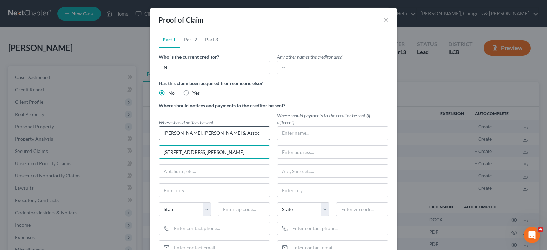
type input "[STREET_ADDRESS][PERSON_NAME]"
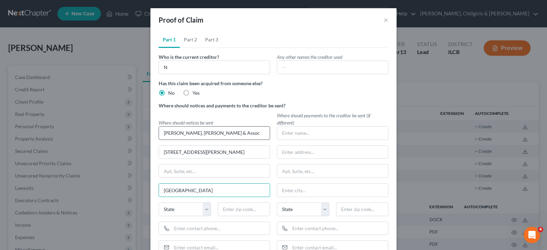
type input "[GEOGRAPHIC_DATA]"
select select "14"
type input "62025"
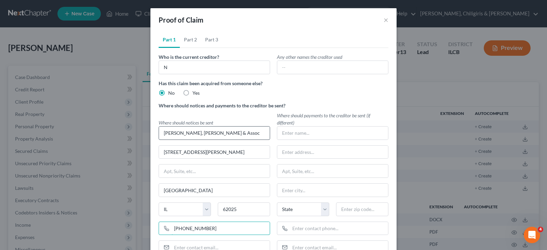
type input "[PHONE_NUMBER]"
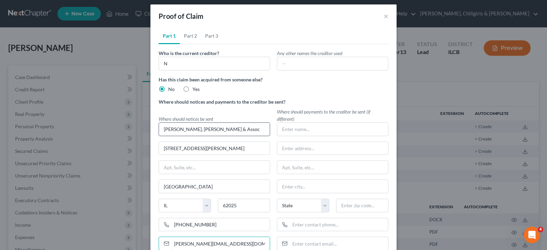
type input "[PERSON_NAME][EMAIL_ADDRESS][DOMAIN_NAME]"
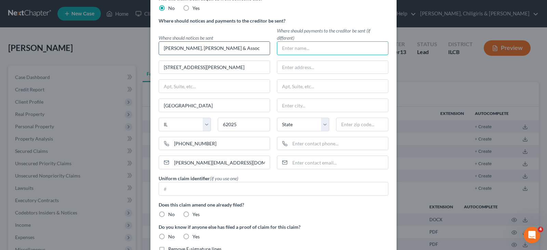
scroll to position [106, 0]
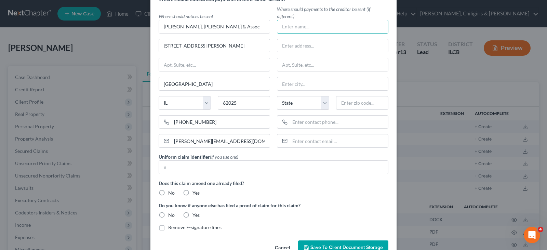
click at [168, 192] on label "No" at bounding box center [171, 192] width 6 height 7
click at [171, 192] on input "No" at bounding box center [173, 191] width 4 height 4
radio input "true"
click at [168, 214] on label "No" at bounding box center [171, 214] width 6 height 7
click at [171, 214] on input "No" at bounding box center [173, 213] width 4 height 4
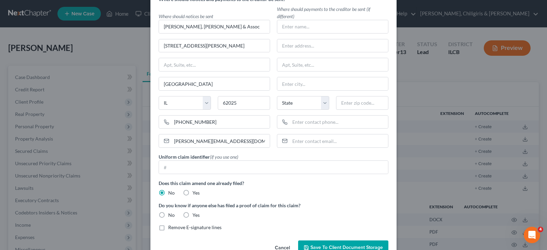
radio input "true"
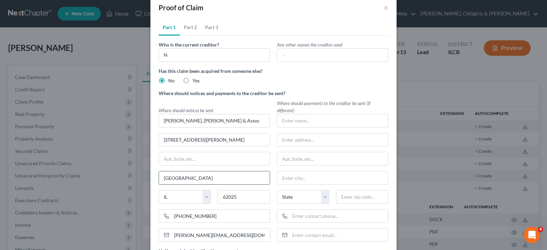
scroll to position [0, 0]
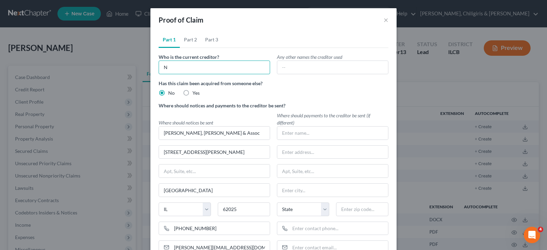
click at [175, 66] on input "N" at bounding box center [214, 67] width 111 height 14
type input "m"
type input "Macon County, as Trustee"
click at [184, 37] on link "Part 2" at bounding box center [190, 39] width 21 height 16
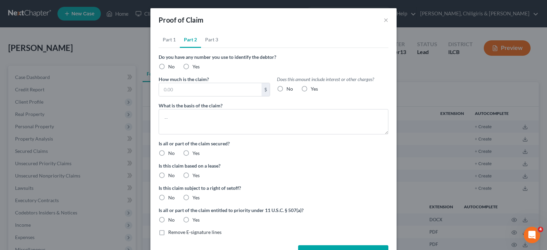
click at [168, 66] on label "No" at bounding box center [171, 66] width 6 height 7
click at [171, 66] on input "No" at bounding box center [173, 65] width 4 height 4
radio input "true"
click at [162, 88] on input "text" at bounding box center [210, 89] width 103 height 13
type input "3,312.38"
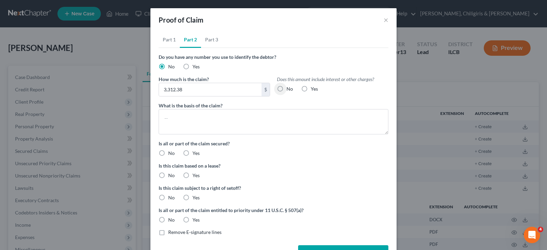
click at [311, 88] on label "Yes" at bounding box center [314, 88] width 7 height 7
click at [313, 88] on input "Yes" at bounding box center [315, 87] width 4 height 4
radio input "true"
click at [251, 114] on textarea at bounding box center [274, 121] width 230 height 25
type textarea "Real Estate tax arrearage - [STREET_ADDRESS]"
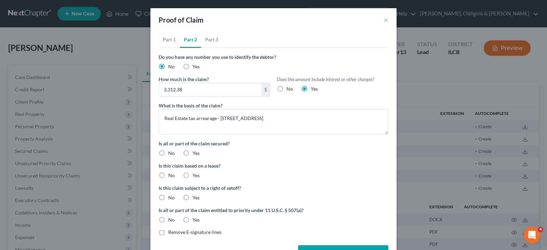
click at [192, 154] on label "Yes" at bounding box center [195, 153] width 7 height 7
click at [195, 154] on input "Yes" at bounding box center [197, 152] width 4 height 4
radio input "true"
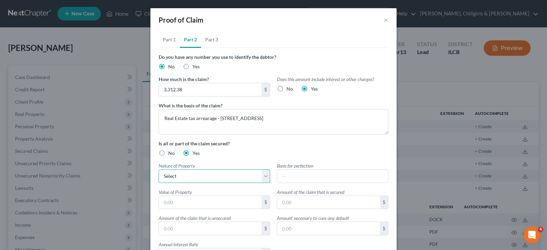
drag, startPoint x: 228, startPoint y: 177, endPoint x: 201, endPoint y: 182, distance: 26.8
click at [228, 177] on select "Select Real Estate Motor Vehicle Other" at bounding box center [214, 176] width 111 height 14
select select "0"
click at [159, 169] on select "Select Real Estate Motor Vehicle Other" at bounding box center [214, 176] width 111 height 14
click at [181, 199] on input "text" at bounding box center [210, 202] width 103 height 13
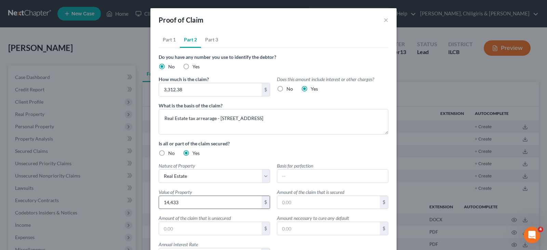
type input "14,433"
type input "2,957.48"
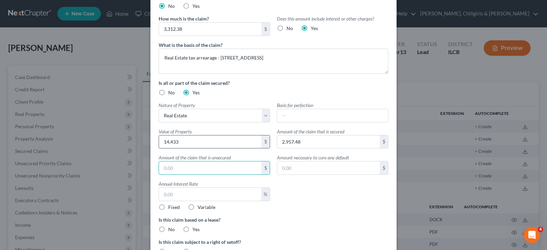
scroll to position [68, 0]
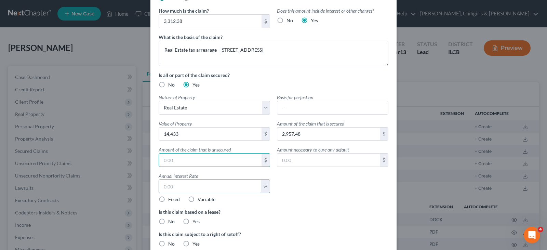
click at [182, 187] on input "text" at bounding box center [210, 186] width 102 height 13
type input "12"
click at [168, 199] on label "Fixed" at bounding box center [174, 199] width 12 height 7
click at [171, 199] on input "Fixed" at bounding box center [173, 198] width 4 height 4
radio input "true"
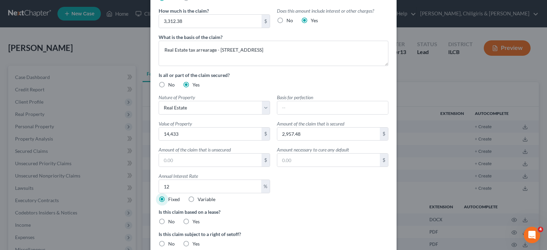
click at [168, 222] on label "No" at bounding box center [171, 221] width 6 height 7
click at [171, 222] on input "No" at bounding box center [173, 220] width 4 height 4
radio input "true"
click at [168, 242] on label "No" at bounding box center [171, 243] width 6 height 7
click at [171, 242] on input "No" at bounding box center [173, 242] width 4 height 4
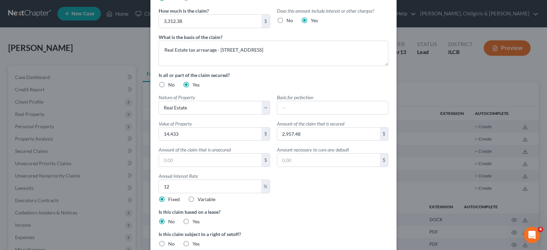
radio input "true"
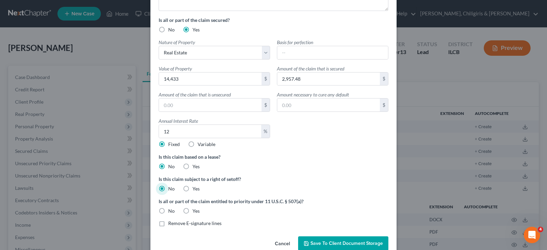
scroll to position [128, 0]
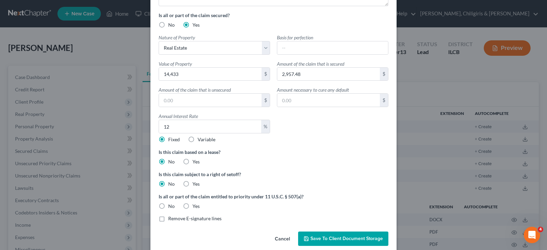
click at [168, 206] on label "No" at bounding box center [171, 206] width 6 height 7
click at [171, 206] on input "No" at bounding box center [173, 205] width 4 height 4
radio input "true"
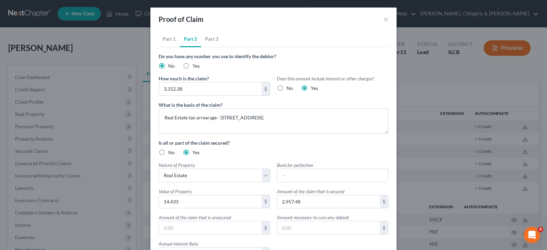
scroll to position [0, 0]
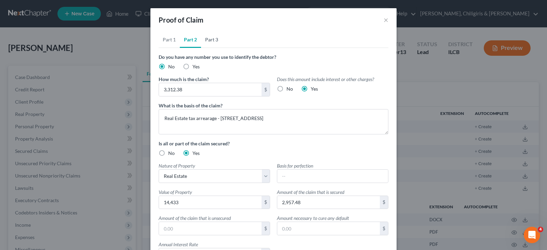
drag, startPoint x: 213, startPoint y: 39, endPoint x: 206, endPoint y: 60, distance: 22.4
click at [213, 39] on link "Part 3" at bounding box center [211, 39] width 21 height 16
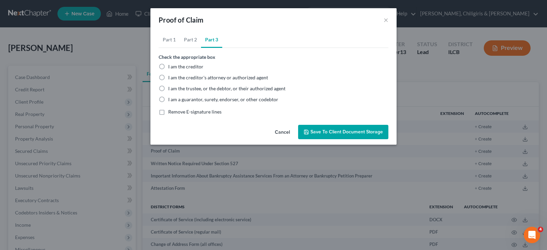
click at [168, 89] on label "I am the trustee, or the debtor, or their authorized agent" at bounding box center [226, 88] width 117 height 7
click at [171, 89] on input "I am the trustee, or the debtor, or their authorized agent" at bounding box center [173, 87] width 4 height 4
radio input "true"
click at [167, 39] on link "Part 1" at bounding box center [169, 39] width 21 height 16
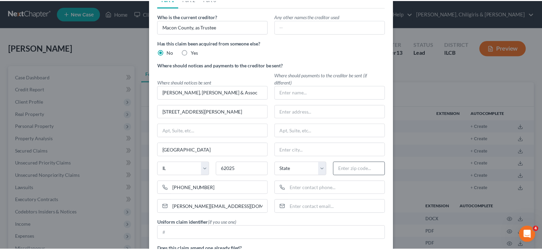
scroll to position [125, 0]
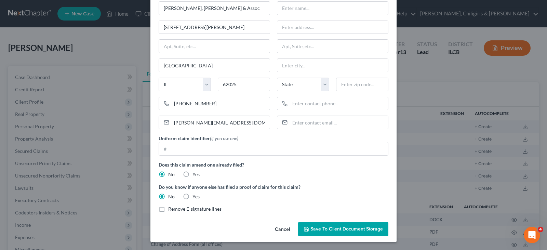
click at [336, 230] on span "Save to Client Document Storage" at bounding box center [346, 229] width 72 height 6
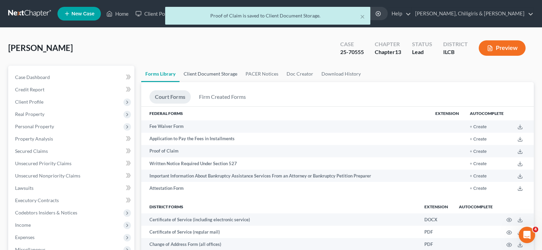
click at [201, 73] on link "Client Document Storage" at bounding box center [210, 74] width 62 height 16
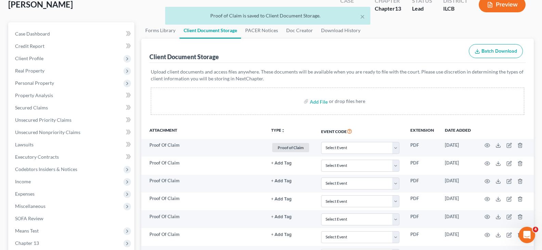
scroll to position [187, 0]
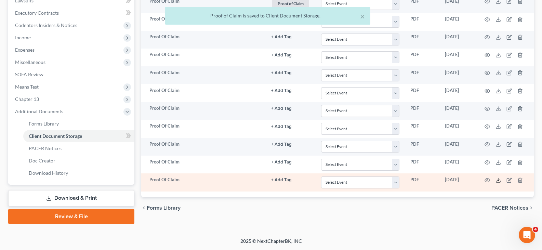
click at [498, 181] on icon at bounding box center [497, 179] width 5 height 5
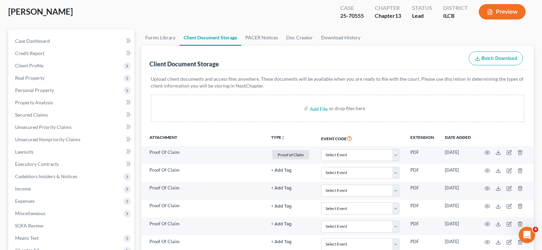
scroll to position [25, 0]
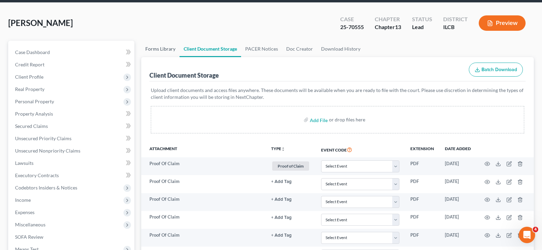
drag, startPoint x: 163, startPoint y: 50, endPoint x: 172, endPoint y: 51, distance: 8.3
click at [163, 50] on link "Forms Library" at bounding box center [160, 49] width 38 height 16
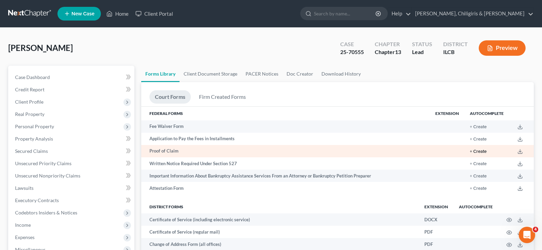
click at [480, 151] on button "+ Create" at bounding box center [477, 151] width 17 height 4
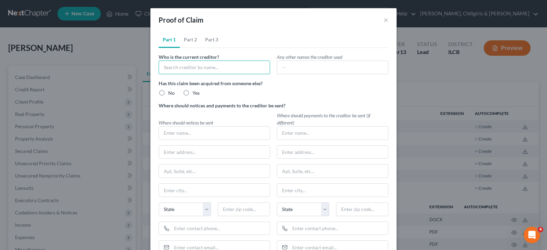
click at [190, 66] on input "text" at bounding box center [214, 67] width 111 height 14
type input "M"
click at [168, 93] on label "No" at bounding box center [171, 93] width 6 height 7
click at [171, 93] on input "No" at bounding box center [173, 92] width 4 height 4
radio input "true"
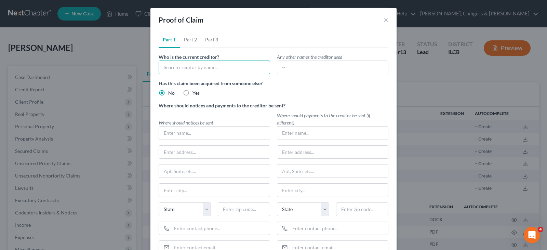
click at [173, 67] on input "text" at bounding box center [214, 67] width 111 height 14
click at [193, 130] on input "text" at bounding box center [214, 132] width 111 height 13
type input "N"
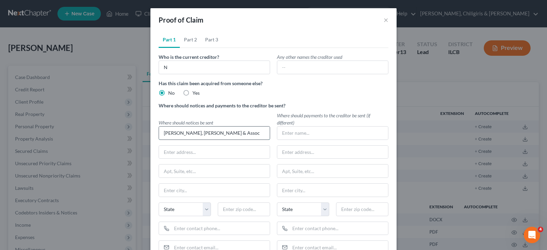
type input "[PERSON_NAME], [PERSON_NAME] & Assoc"
type input "[STREET_ADDRESS][PERSON_NAME]"
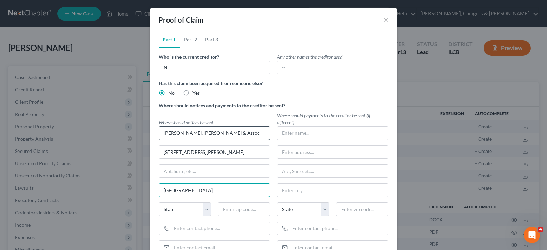
type input "[GEOGRAPHIC_DATA]"
select select "14"
type input "62025"
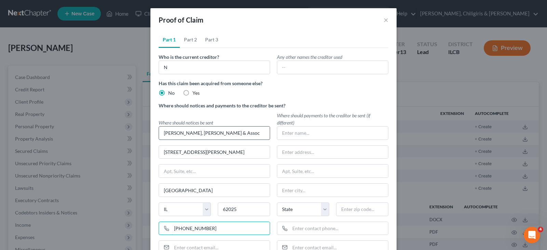
type input "[PHONE_NUMBER]"
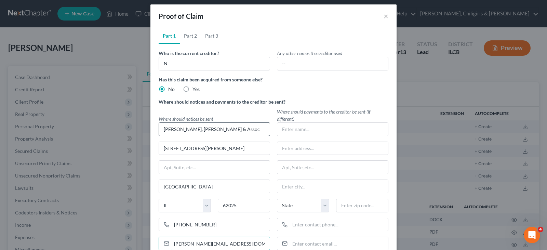
type input "[PERSON_NAME][EMAIL_ADDRESS][DOMAIN_NAME]"
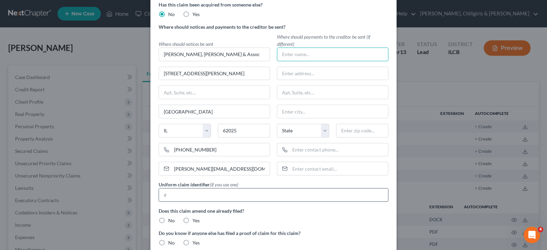
scroll to position [81, 0]
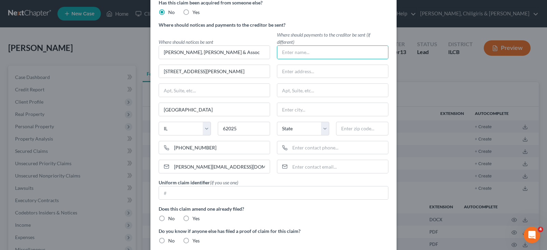
click at [168, 217] on label "No" at bounding box center [171, 218] width 6 height 7
click at [171, 217] on input "No" at bounding box center [173, 217] width 4 height 4
radio input "true"
click at [168, 239] on label "No" at bounding box center [171, 240] width 6 height 7
click at [171, 239] on input "No" at bounding box center [173, 239] width 4 height 4
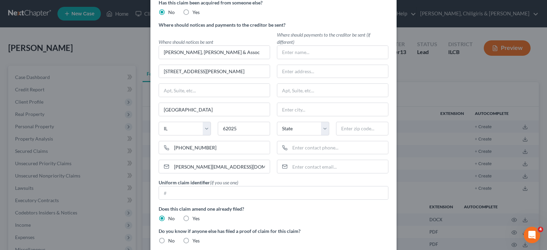
radio input "true"
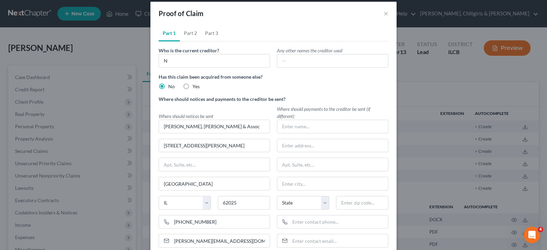
scroll to position [0, 0]
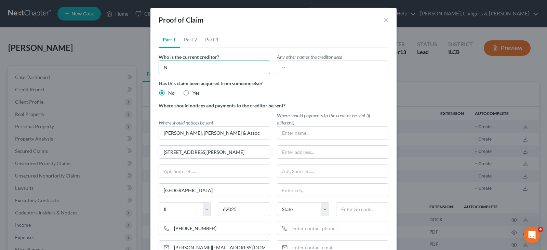
click at [180, 69] on input "N" at bounding box center [214, 67] width 111 height 14
type input "Macon County, as Trustee"
click at [190, 42] on link "Part 2" at bounding box center [190, 39] width 21 height 16
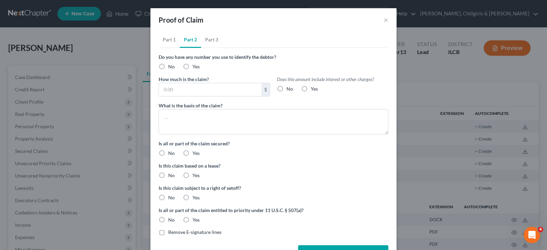
click at [168, 66] on label "No" at bounding box center [171, 66] width 6 height 7
click at [171, 66] on input "No" at bounding box center [173, 65] width 4 height 4
radio input "true"
click at [165, 90] on input "text" at bounding box center [210, 89] width 103 height 13
type input "2,562.39"
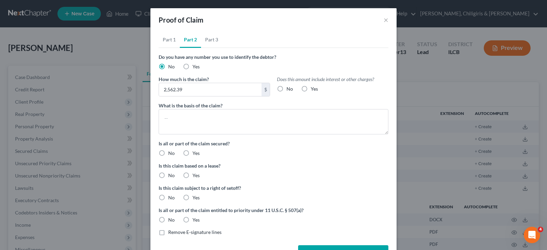
click at [311, 88] on label "Yes" at bounding box center [314, 88] width 7 height 7
click at [313, 88] on input "Yes" at bounding box center [315, 87] width 4 height 4
radio input "true"
click at [233, 118] on textarea at bounding box center [274, 121] width 230 height 25
type textarea "Real estate tax arrearage - [STREET_ADDRESS][PERSON_NAME]"
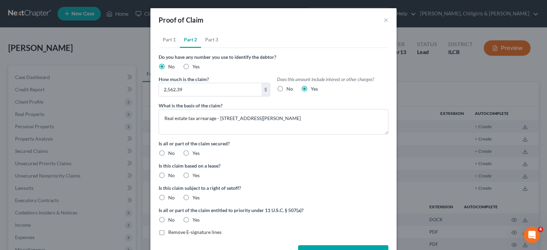
click at [168, 152] on label "No" at bounding box center [171, 153] width 6 height 7
click at [171, 152] on input "No" at bounding box center [173, 152] width 4 height 4
radio input "true"
click at [192, 152] on label "Yes" at bounding box center [195, 153] width 7 height 7
click at [195, 152] on input "Yes" at bounding box center [197, 152] width 4 height 4
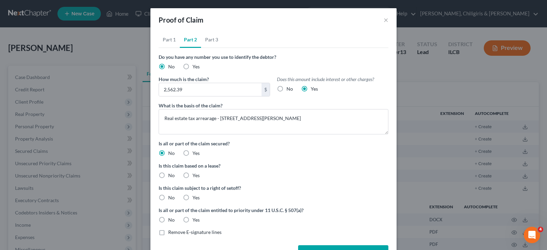
radio input "true"
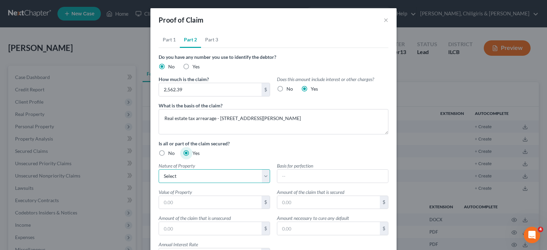
click at [193, 172] on select "Select Real Estate Motor Vehicle Other" at bounding box center [214, 176] width 111 height 14
select select "0"
click at [159, 169] on select "Select Real Estate Motor Vehicle Other" at bounding box center [214, 176] width 111 height 14
click at [187, 198] on input "text" at bounding box center [210, 202] width 103 height 13
type input "17,841"
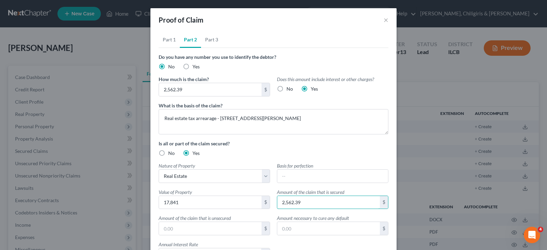
type input "2,562.39"
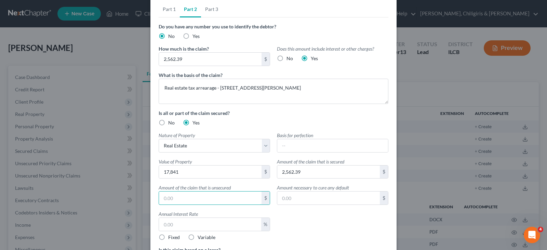
scroll to position [34, 0]
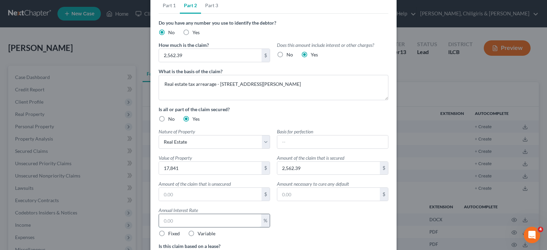
click at [201, 221] on input "text" at bounding box center [210, 220] width 102 height 13
type input "12"
click at [168, 233] on label "Fixed" at bounding box center [174, 233] width 12 height 7
click at [171, 233] on input "Fixed" at bounding box center [173, 232] width 4 height 4
radio input "true"
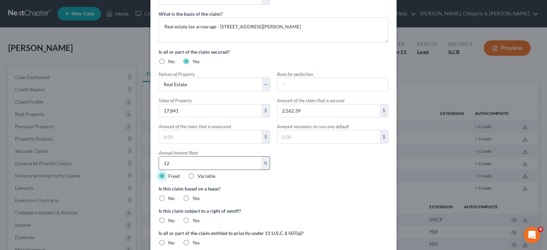
scroll to position [94, 0]
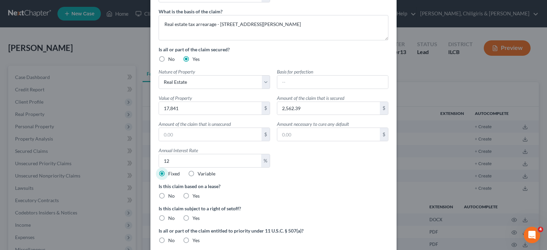
drag, startPoint x: 159, startPoint y: 195, endPoint x: 155, endPoint y: 217, distance: 21.8
click at [168, 196] on label "No" at bounding box center [171, 195] width 6 height 7
click at [171, 196] on input "No" at bounding box center [173, 194] width 4 height 4
radio input "true"
click at [168, 217] on label "No" at bounding box center [171, 218] width 6 height 7
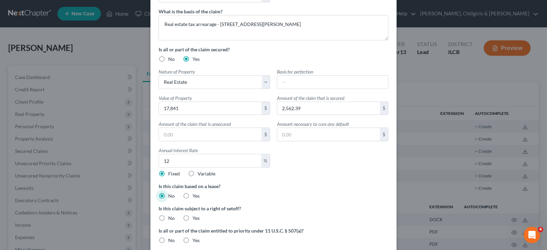
click at [171, 217] on input "No" at bounding box center [173, 217] width 4 height 4
radio input "true"
click at [168, 241] on label "No" at bounding box center [171, 240] width 6 height 7
click at [171, 241] on input "No" at bounding box center [173, 239] width 4 height 4
radio input "true"
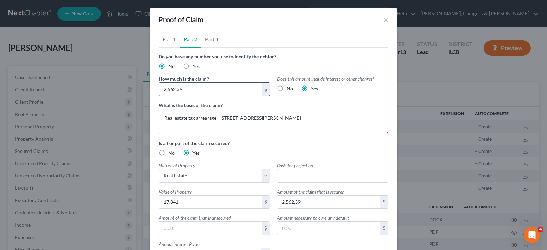
scroll to position [0, 0]
click at [212, 38] on link "Part 3" at bounding box center [211, 39] width 21 height 16
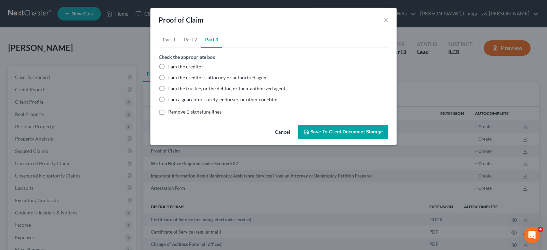
click at [168, 87] on label "I am the trustee, or the debtor, or their authorized agent" at bounding box center [226, 88] width 117 height 7
click at [171, 87] on input "I am the trustee, or the debtor, or their authorized agent" at bounding box center [173, 87] width 4 height 4
radio input "true"
click at [168, 40] on link "Part 1" at bounding box center [169, 39] width 21 height 16
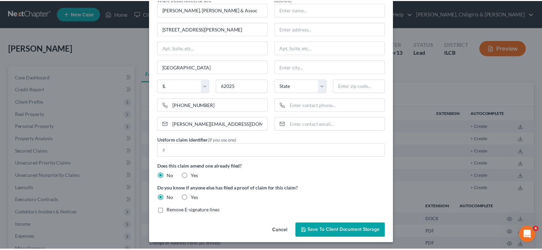
scroll to position [125, 0]
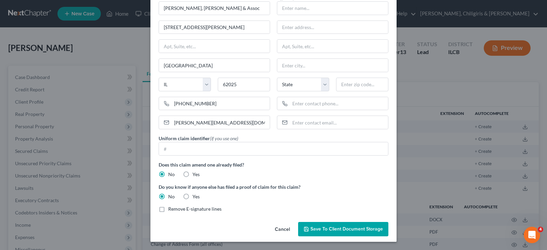
click at [331, 230] on span "Save to Client Document Storage" at bounding box center [346, 229] width 72 height 6
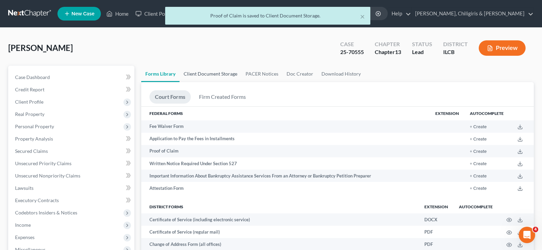
click at [223, 74] on link "Client Document Storage" at bounding box center [210, 74] width 62 height 16
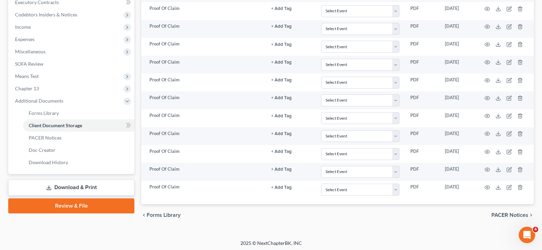
scroll to position [200, 0]
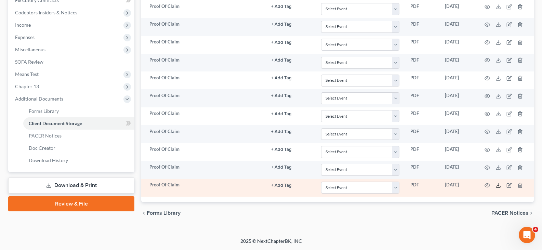
click at [496, 185] on icon at bounding box center [497, 184] width 5 height 5
